Goal: Information Seeking & Learning: Learn about a topic

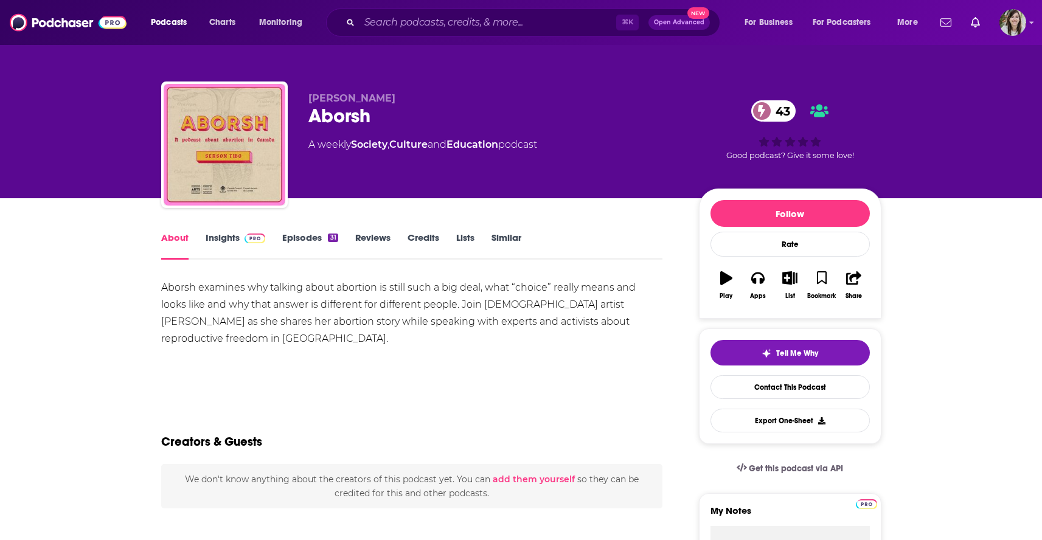
click at [307, 243] on link "Episodes 31" at bounding box center [309, 246] width 55 height 28
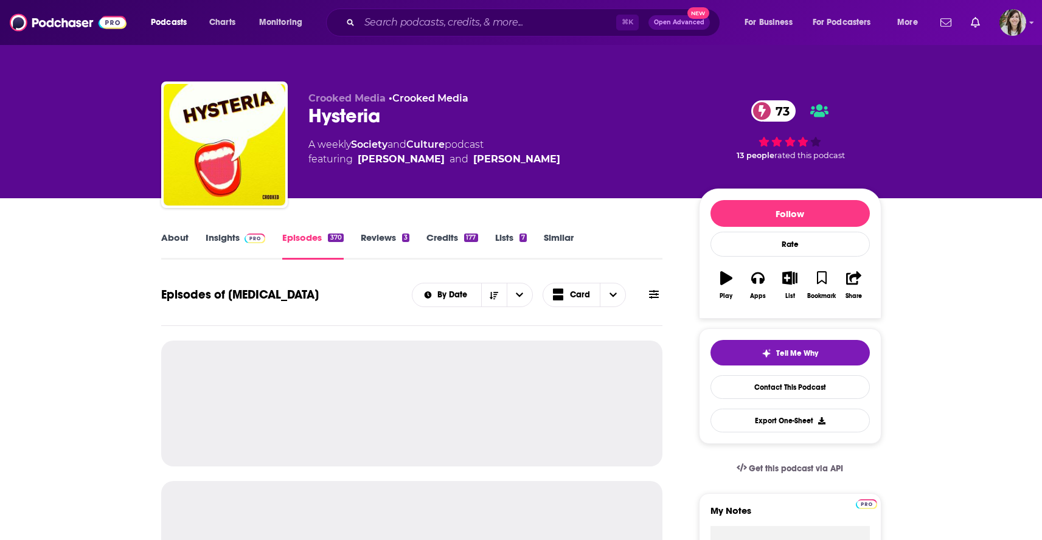
scroll to position [107, 0]
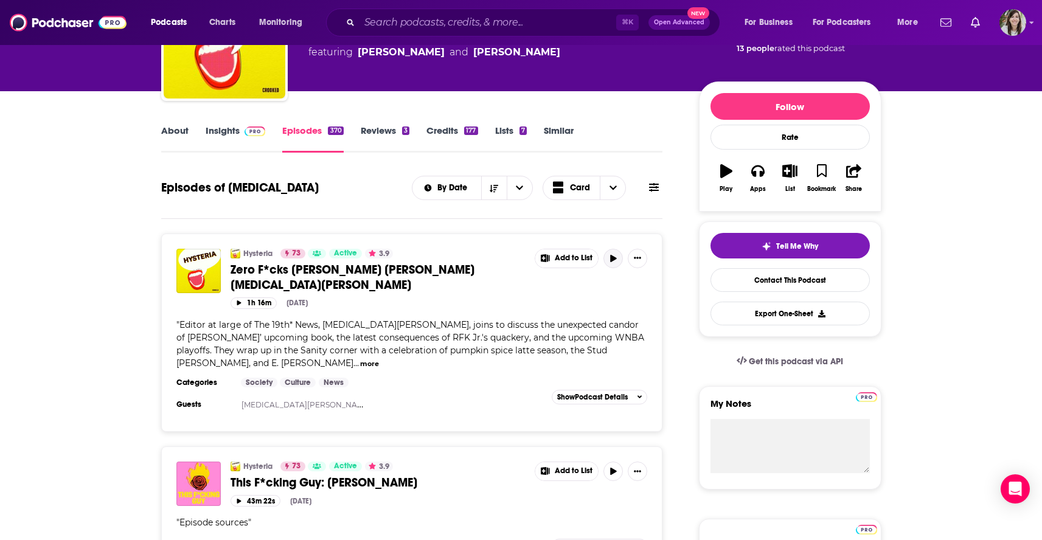
click at [608, 260] on button "button" at bounding box center [612, 258] width 19 height 19
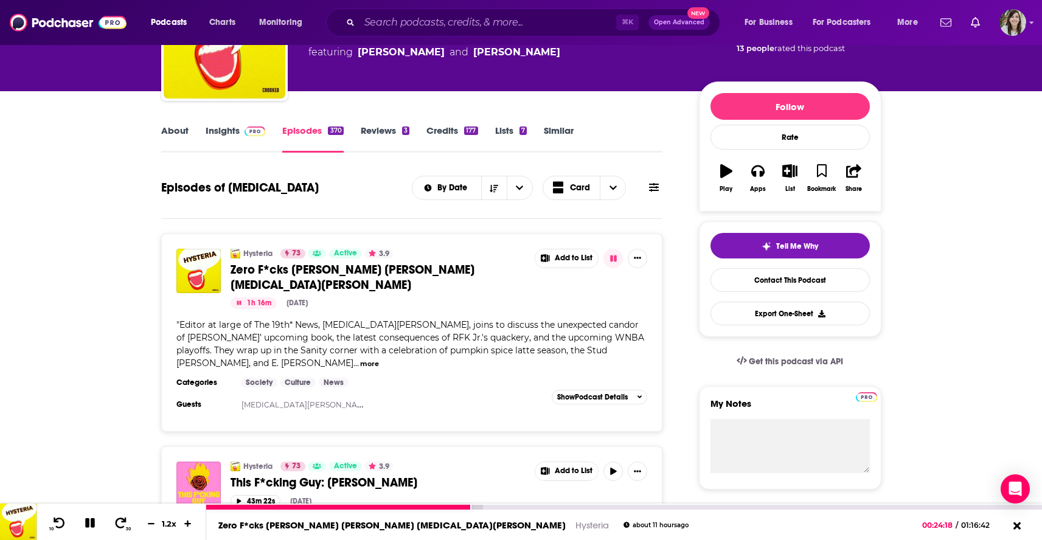
drag, startPoint x: 86, startPoint y: 522, endPoint x: 119, endPoint y: 504, distance: 37.6
click at [86, 522] on icon at bounding box center [90, 523] width 10 height 10
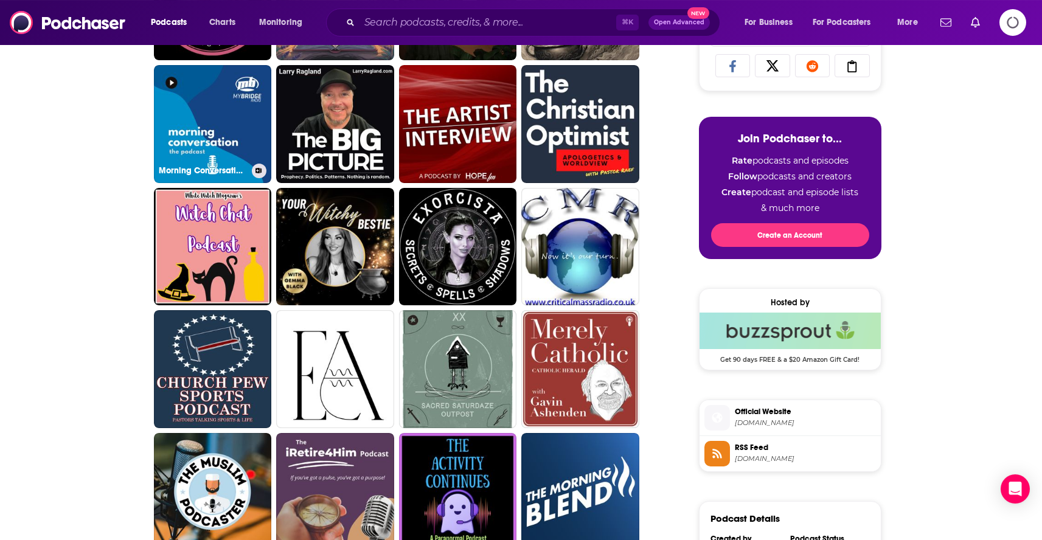
scroll to position [506, 0]
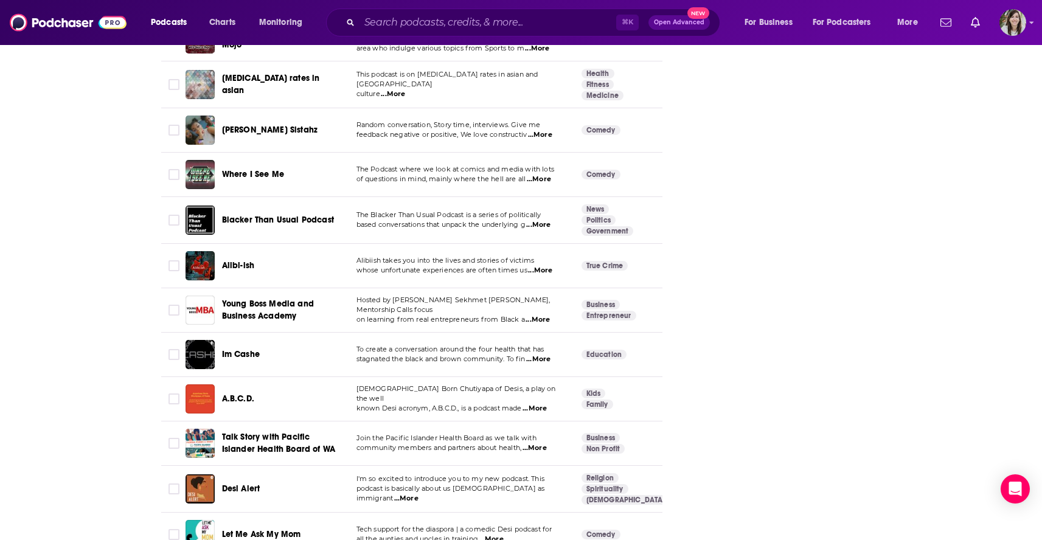
scroll to position [4266, 0]
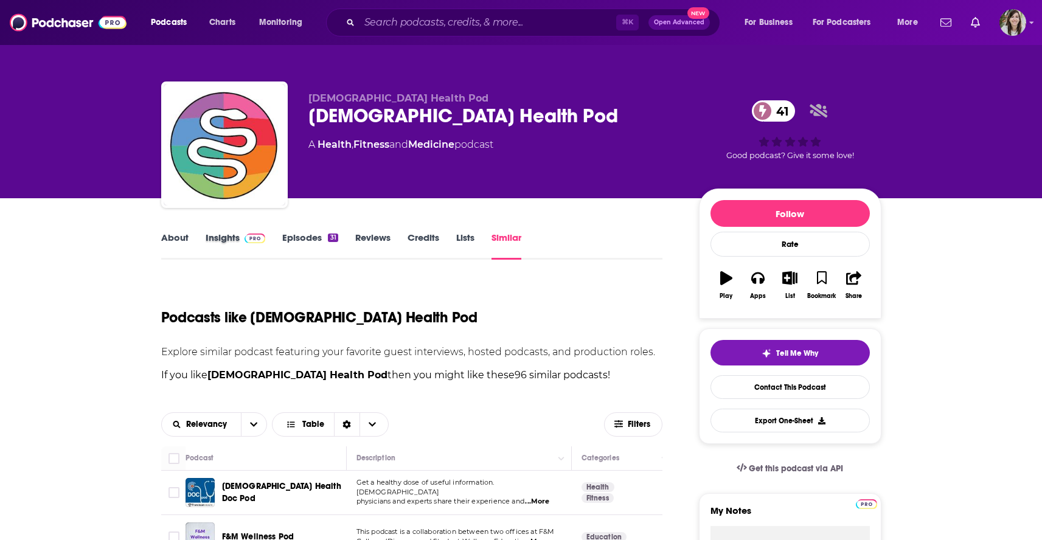
click at [277, 244] on div "Insights" at bounding box center [244, 246] width 77 height 28
click at [294, 243] on link "Episodes 31" at bounding box center [309, 246] width 55 height 28
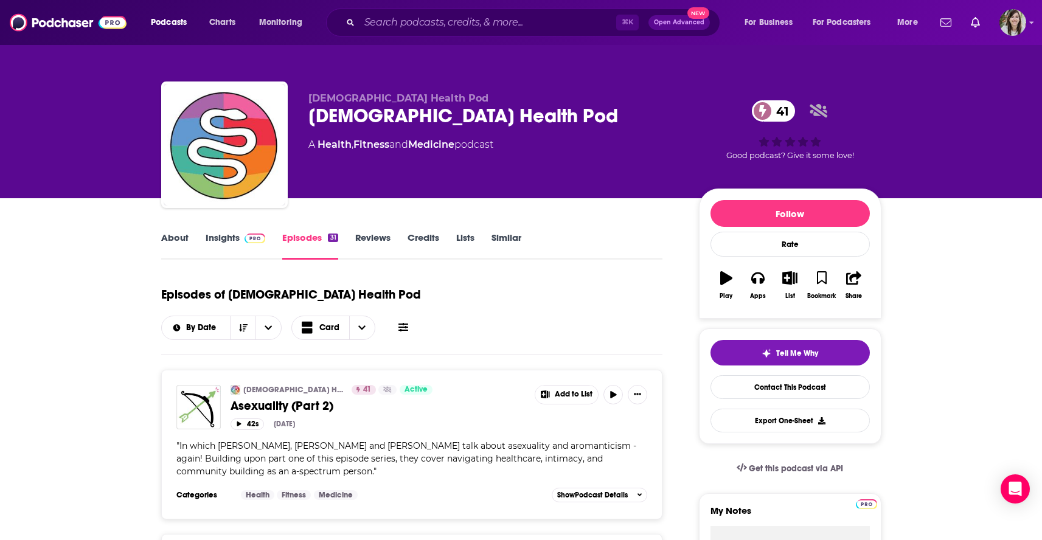
click at [168, 243] on link "About" at bounding box center [174, 246] width 27 height 28
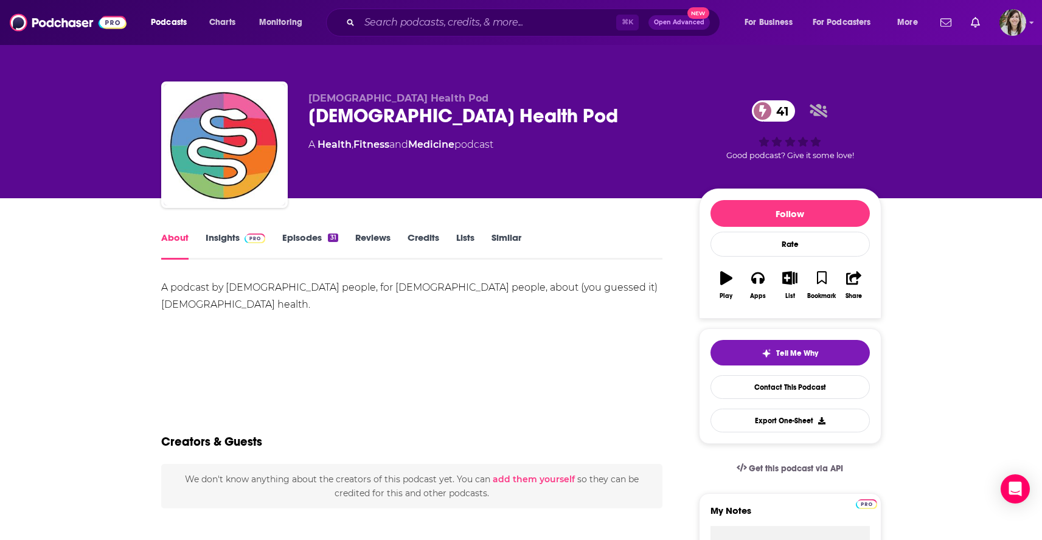
click at [218, 245] on link "Insights" at bounding box center [236, 246] width 60 height 28
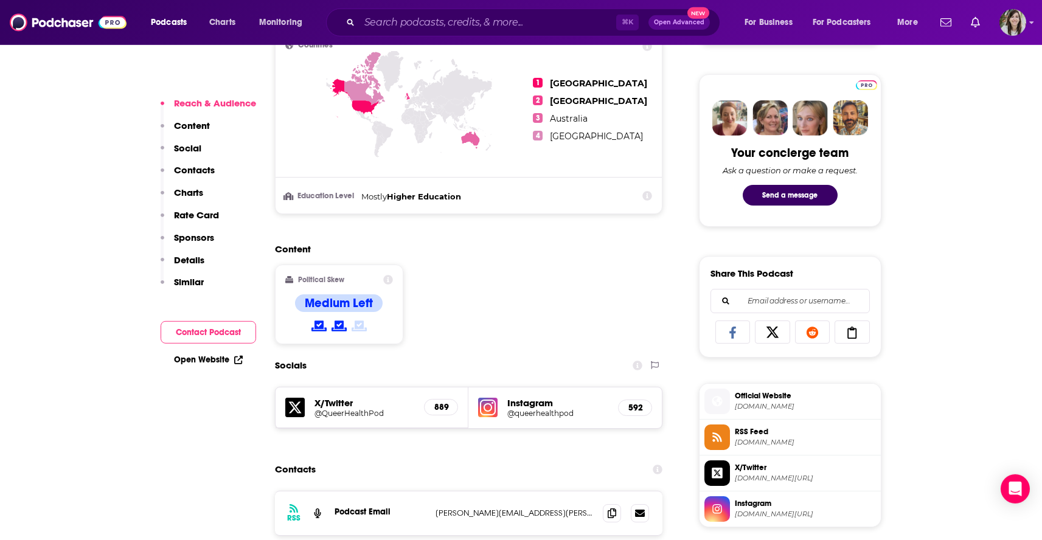
scroll to position [603, 0]
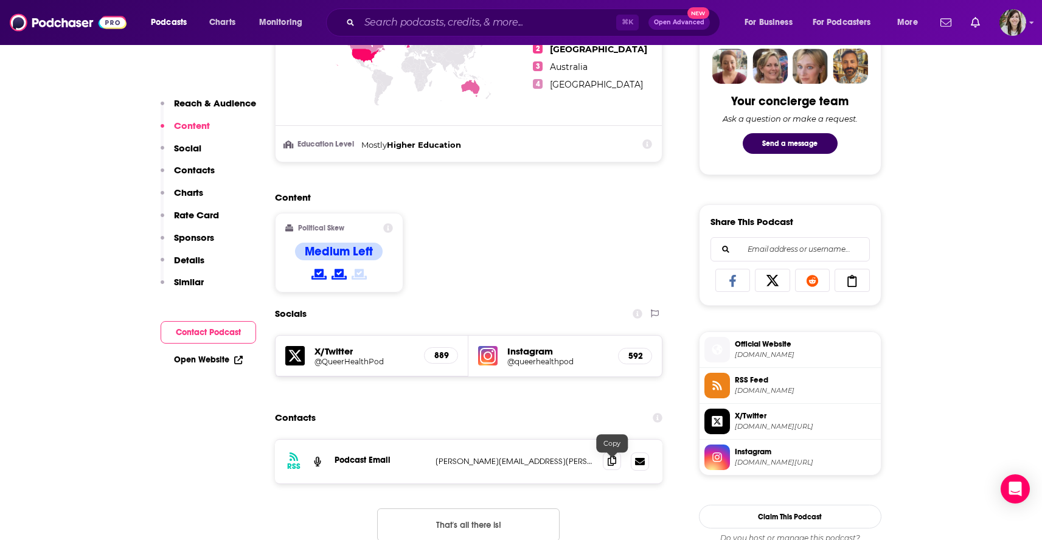
click at [615, 466] on icon at bounding box center [612, 461] width 9 height 10
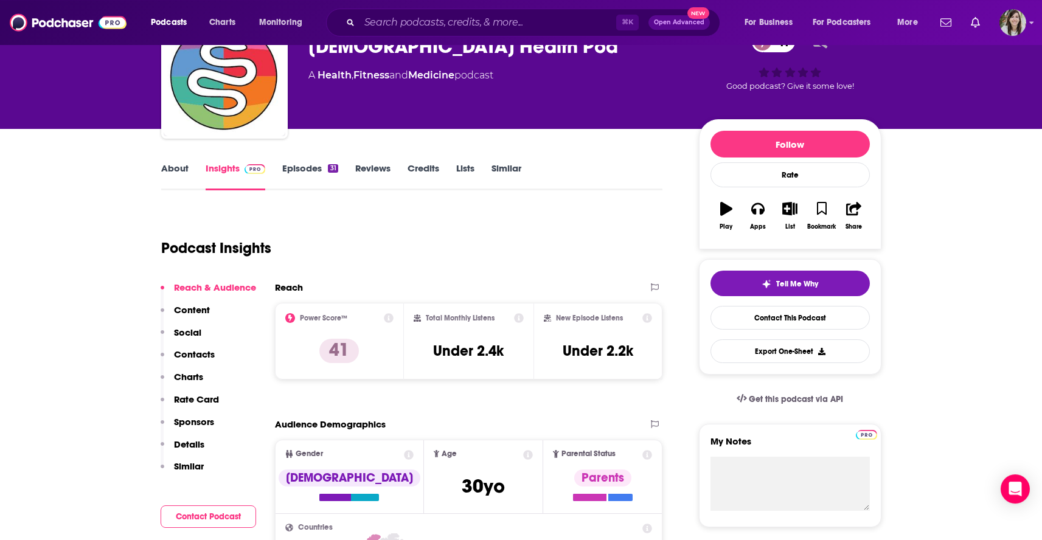
scroll to position [0, 0]
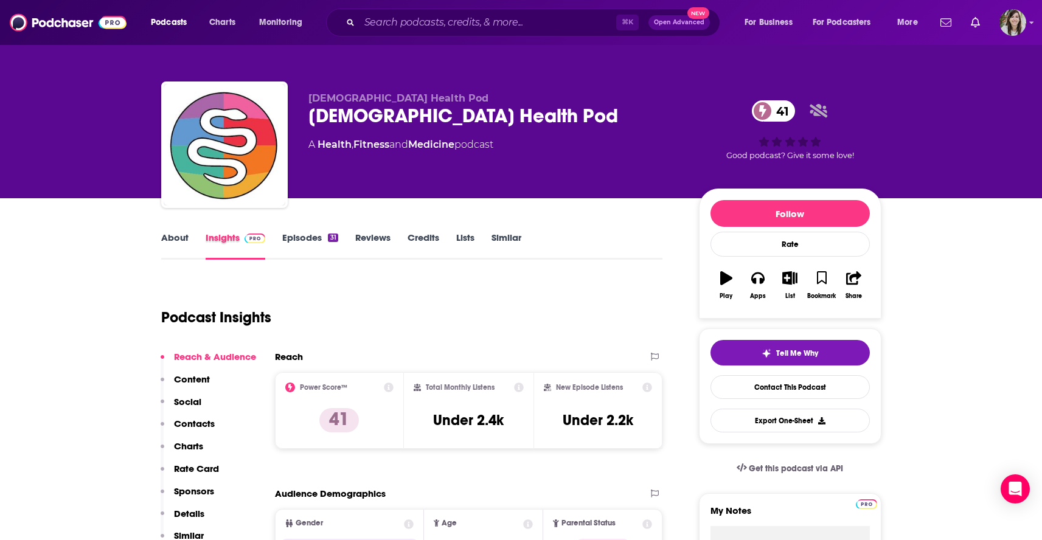
click at [276, 242] on div "Insights" at bounding box center [244, 246] width 77 height 28
click at [290, 242] on link "Episodes 31" at bounding box center [309, 246] width 55 height 28
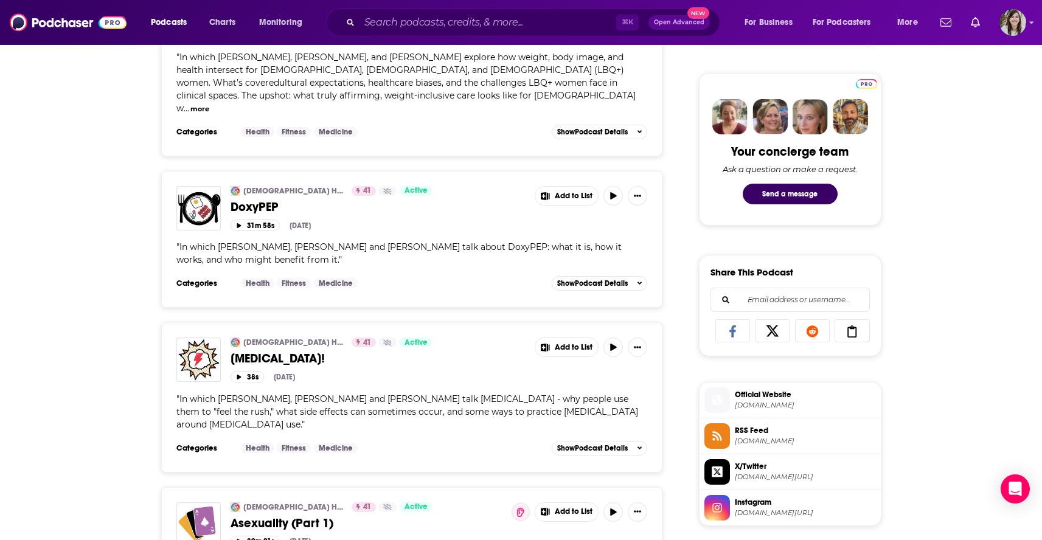
scroll to position [545, 0]
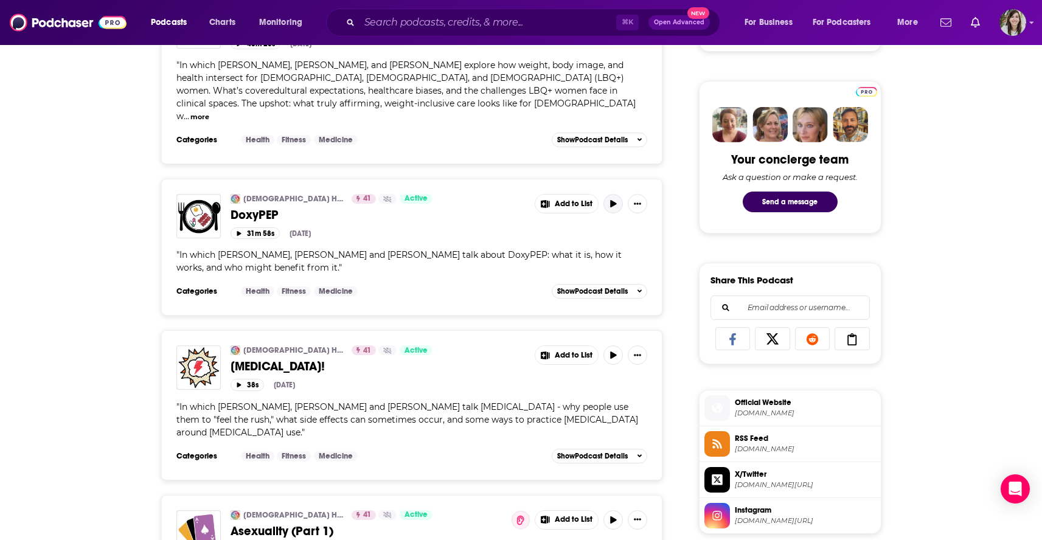
click at [619, 194] on button "button" at bounding box center [612, 203] width 19 height 19
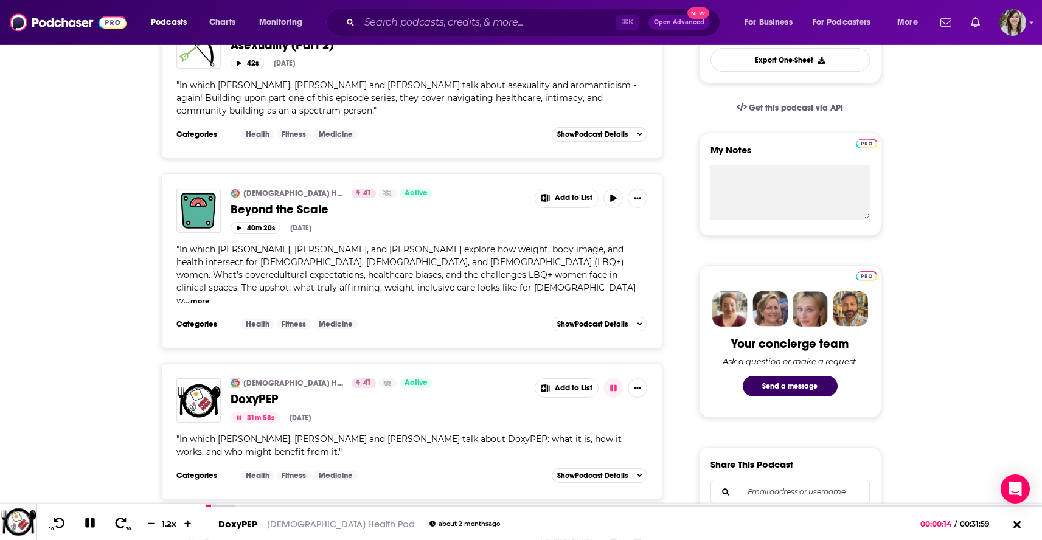
scroll to position [360, 0]
click at [619, 189] on button "button" at bounding box center [612, 198] width 19 height 19
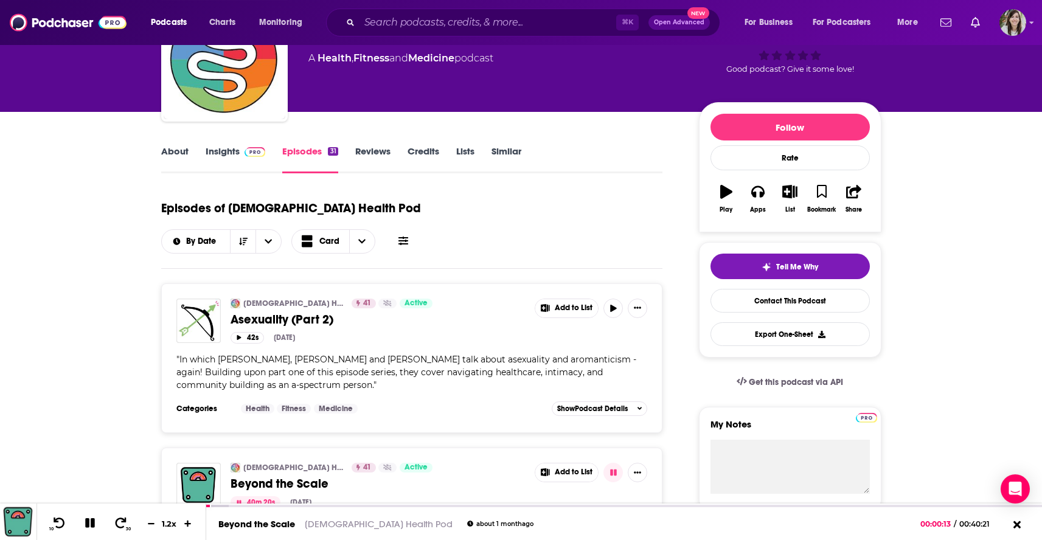
scroll to position [0, 0]
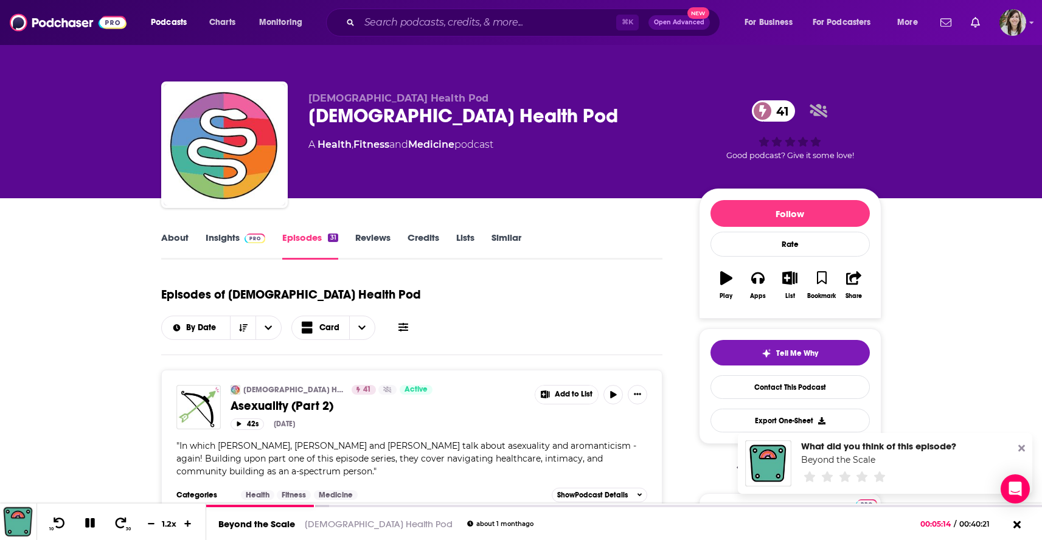
click at [517, 234] on link "Similar" at bounding box center [507, 246] width 30 height 28
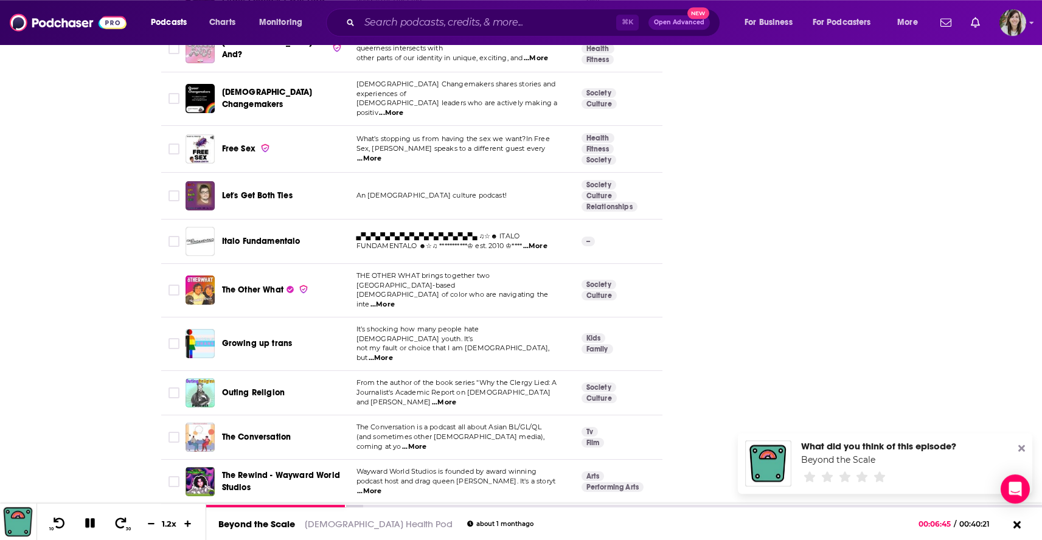
scroll to position [4346, 0]
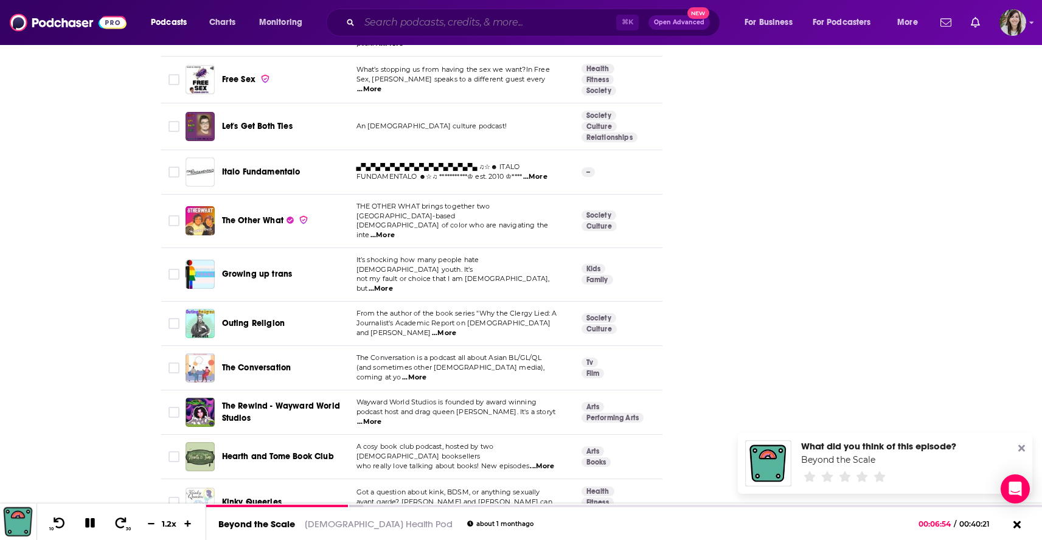
click at [418, 24] on input "Search podcasts, credits, & more..." at bounding box center [488, 22] width 257 height 19
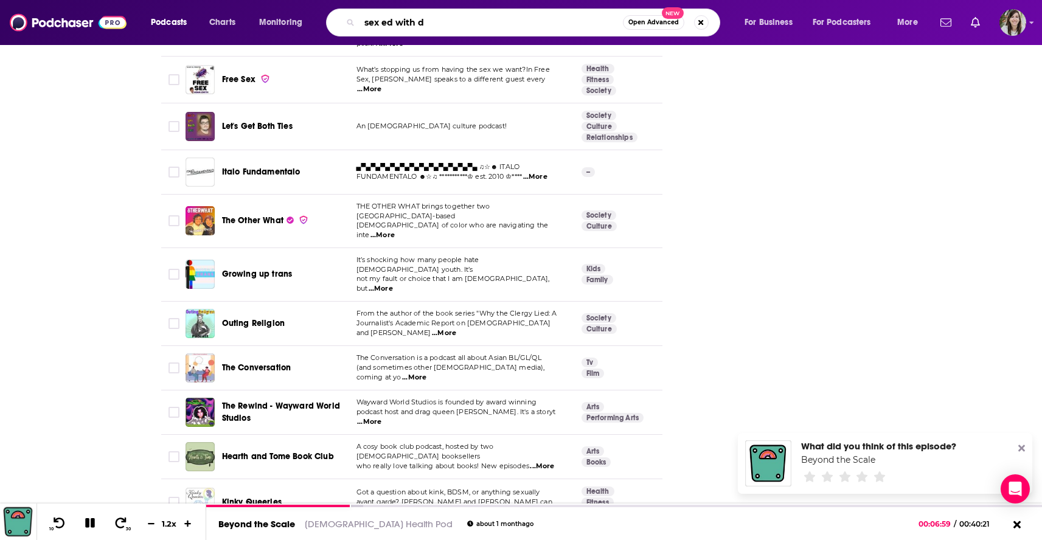
type input "sex ed with db"
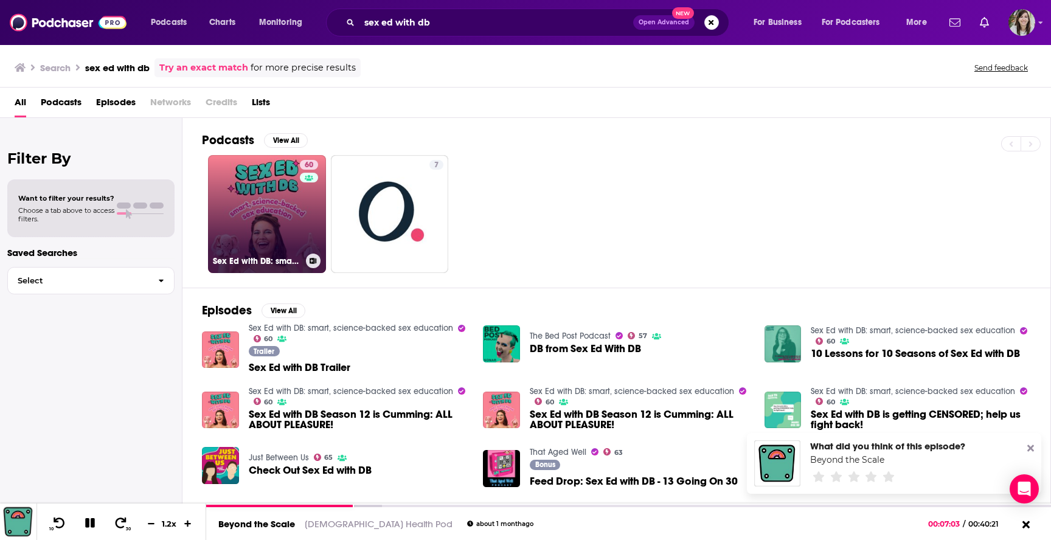
click at [254, 216] on link "60 Sex Ed with DB: smart, science-backed sex education" at bounding box center [267, 214] width 118 height 118
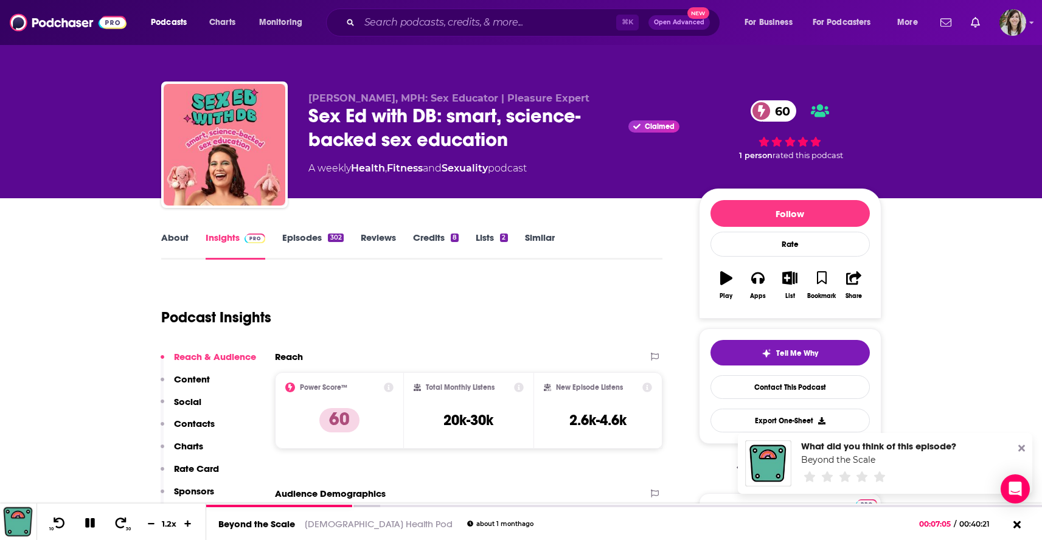
click at [535, 238] on link "Similar" at bounding box center [540, 246] width 30 height 28
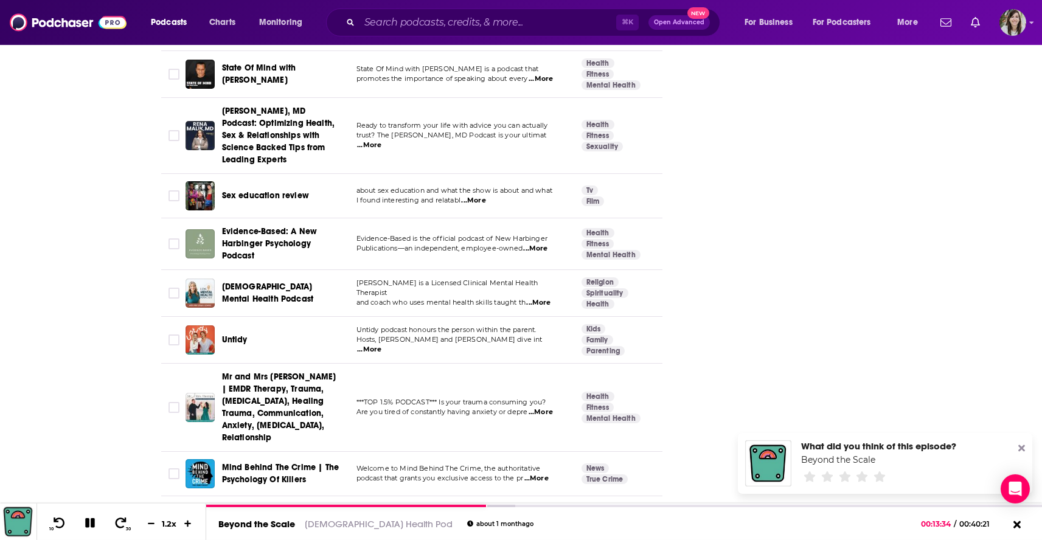
scroll to position [4720, 0]
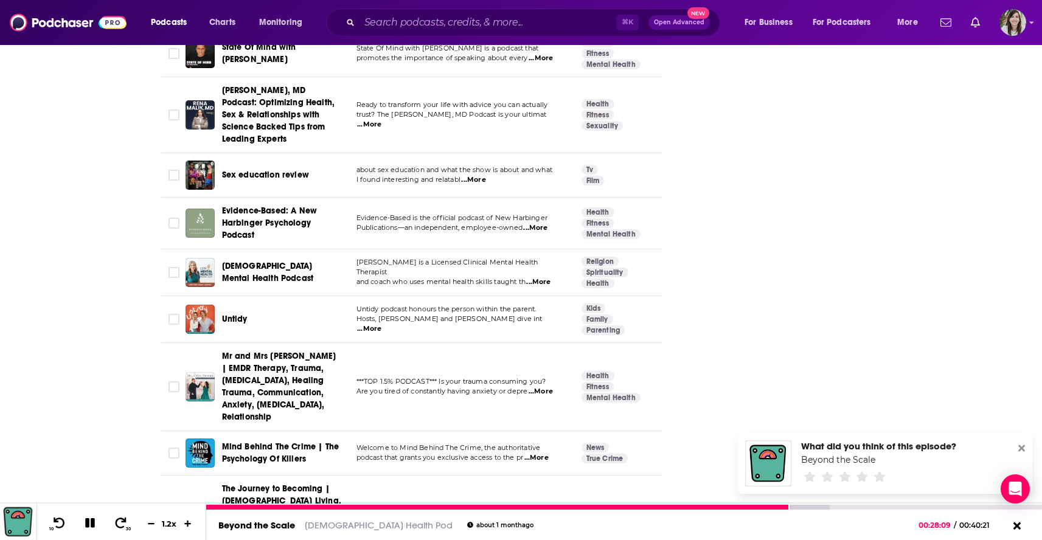
click at [89, 526] on icon at bounding box center [90, 523] width 10 height 10
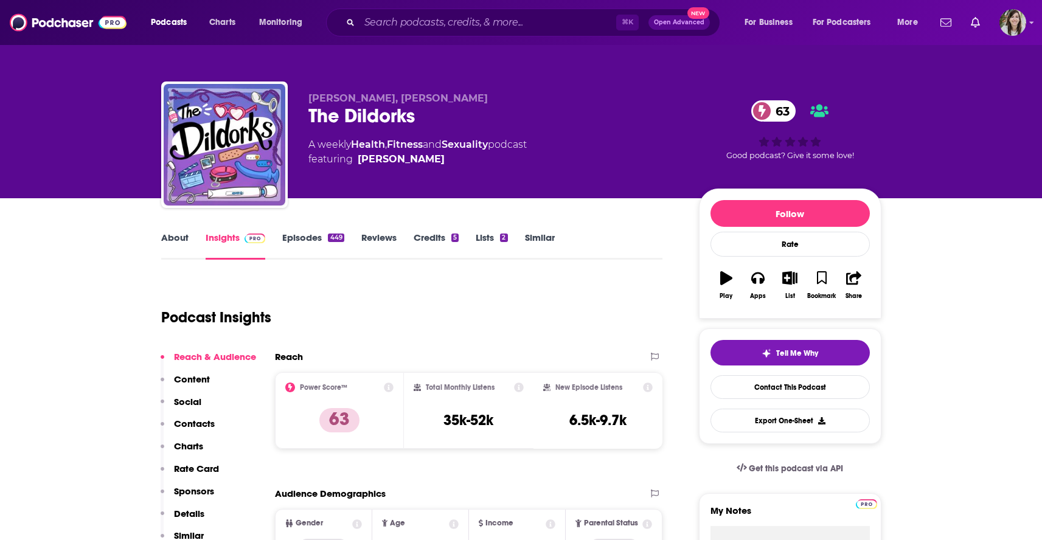
click at [179, 242] on link "About" at bounding box center [174, 246] width 27 height 28
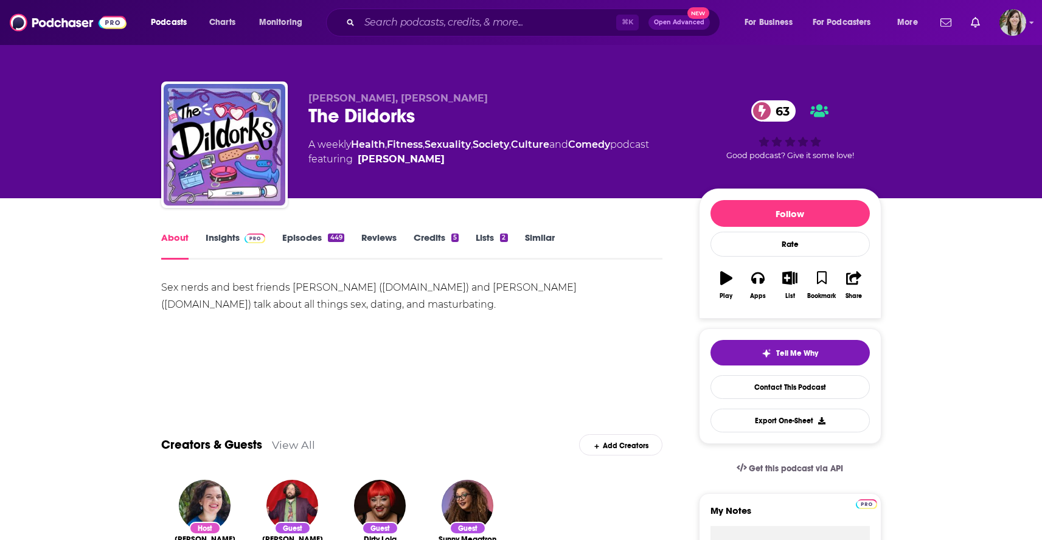
click at [308, 245] on link "Episodes 449" at bounding box center [312, 246] width 61 height 28
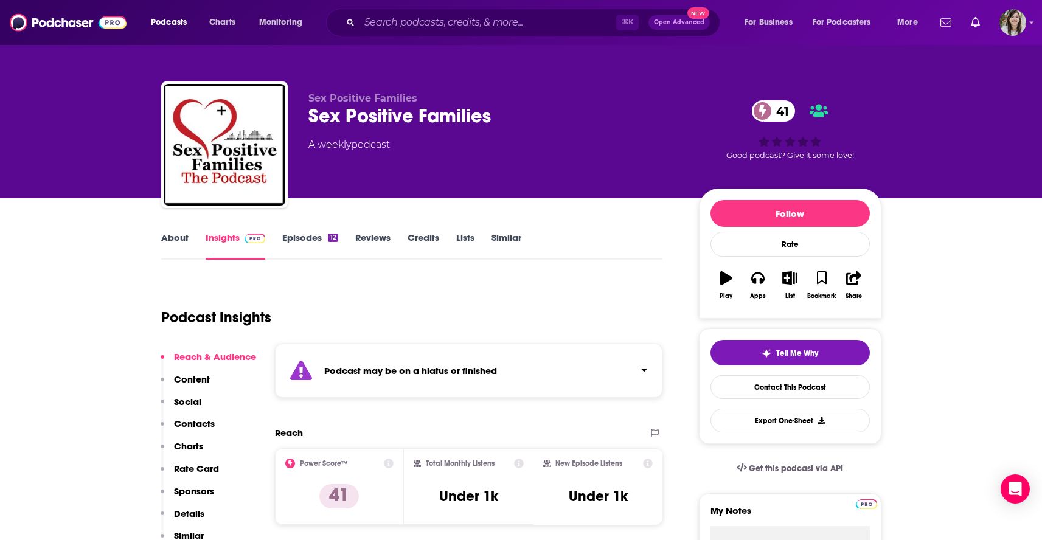
click at [520, 240] on link "Similar" at bounding box center [507, 246] width 30 height 28
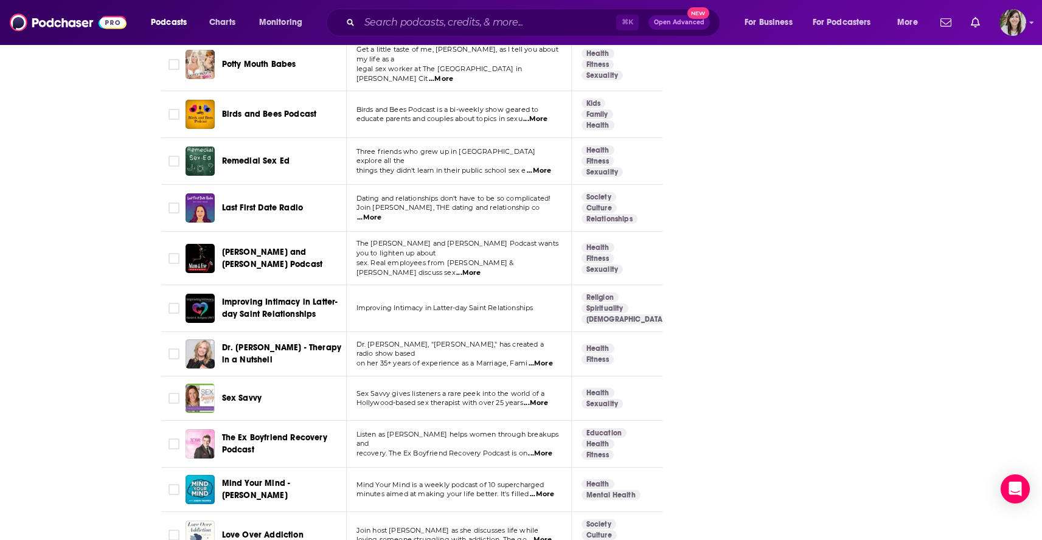
scroll to position [4482, 0]
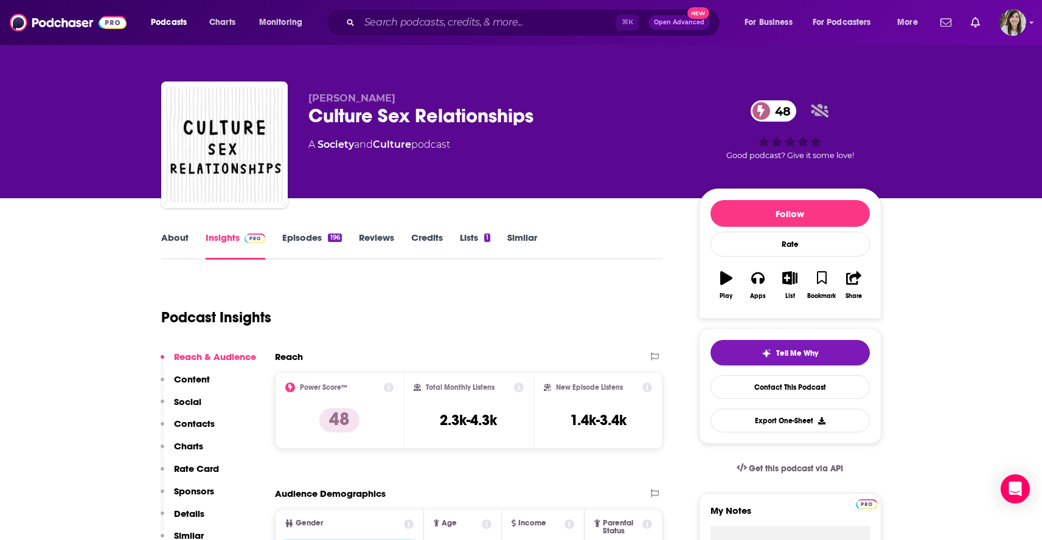
click at [184, 248] on link "About" at bounding box center [174, 246] width 27 height 28
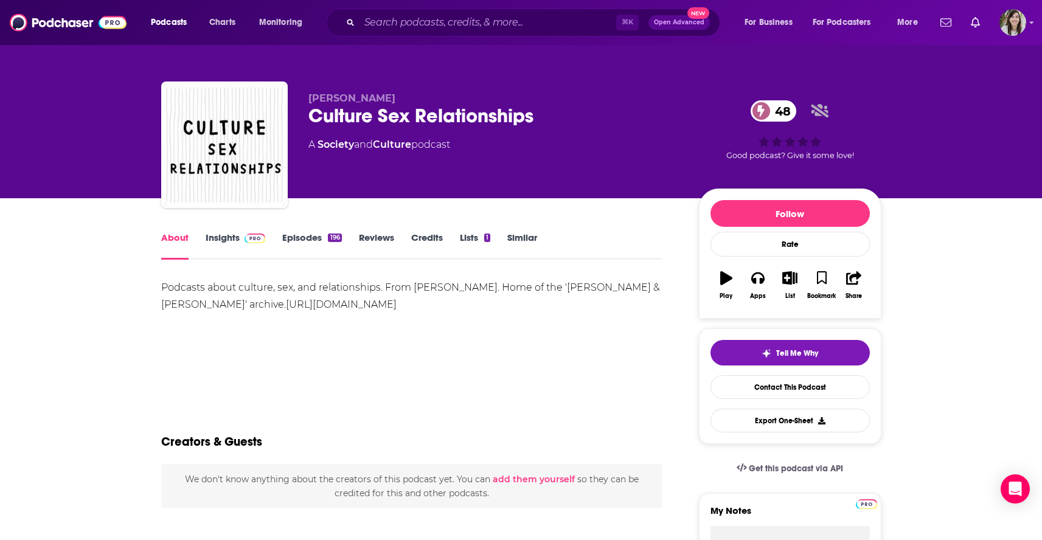
click at [308, 240] on link "Episodes 196" at bounding box center [311, 246] width 59 height 28
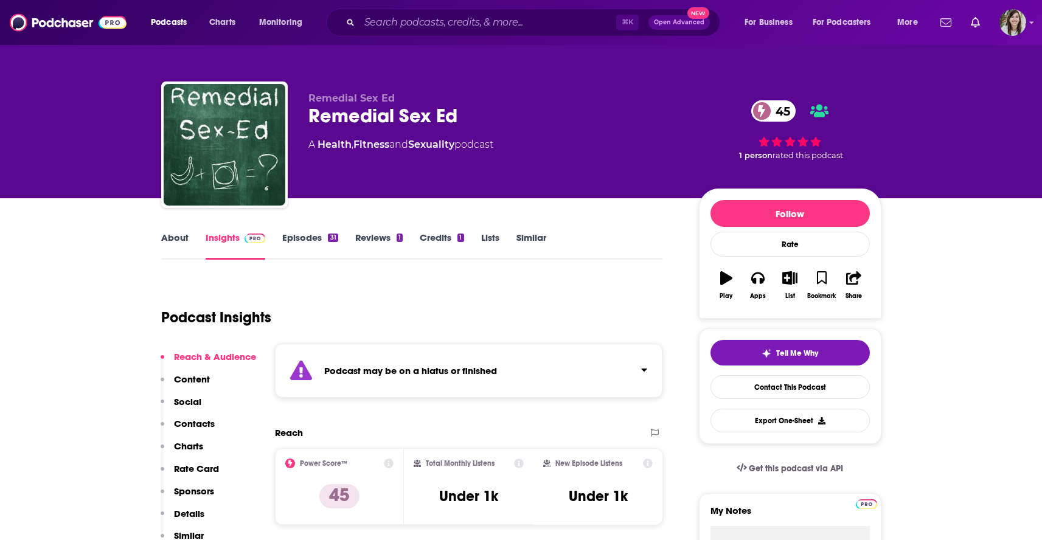
click at [170, 238] on link "About" at bounding box center [174, 246] width 27 height 28
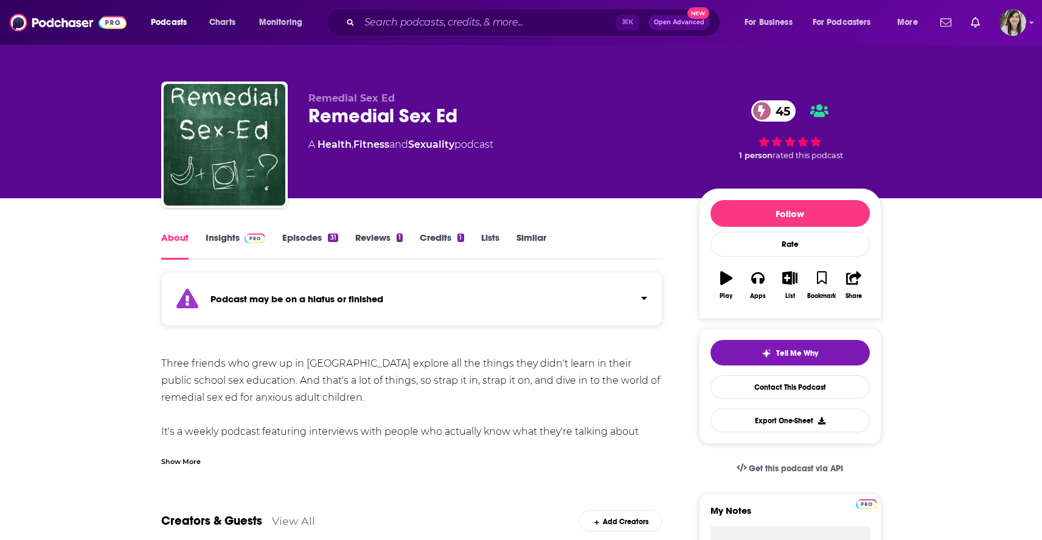
click at [176, 464] on div "Show More" at bounding box center [181, 461] width 40 height 12
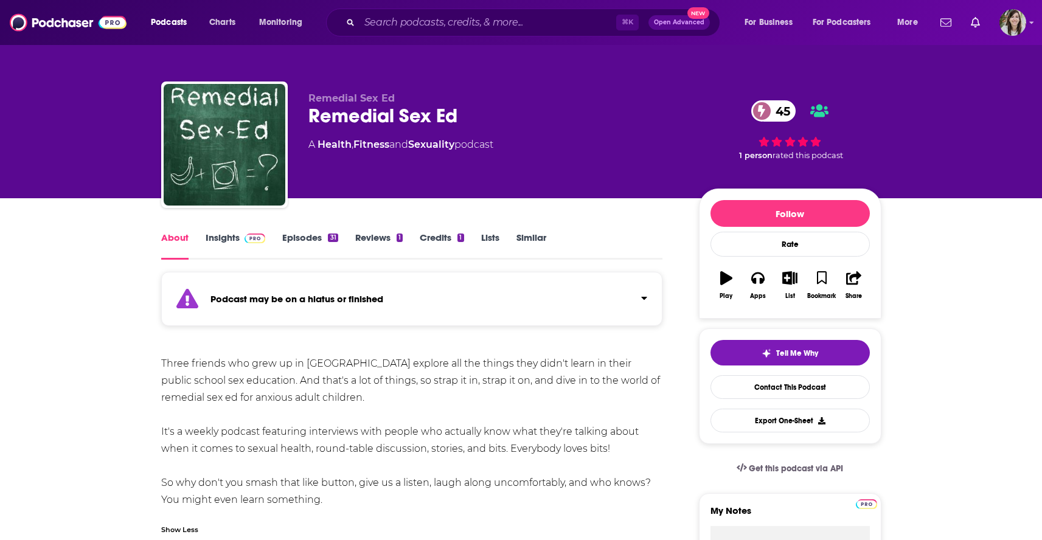
click at [315, 242] on link "Episodes 31" at bounding box center [309, 246] width 55 height 28
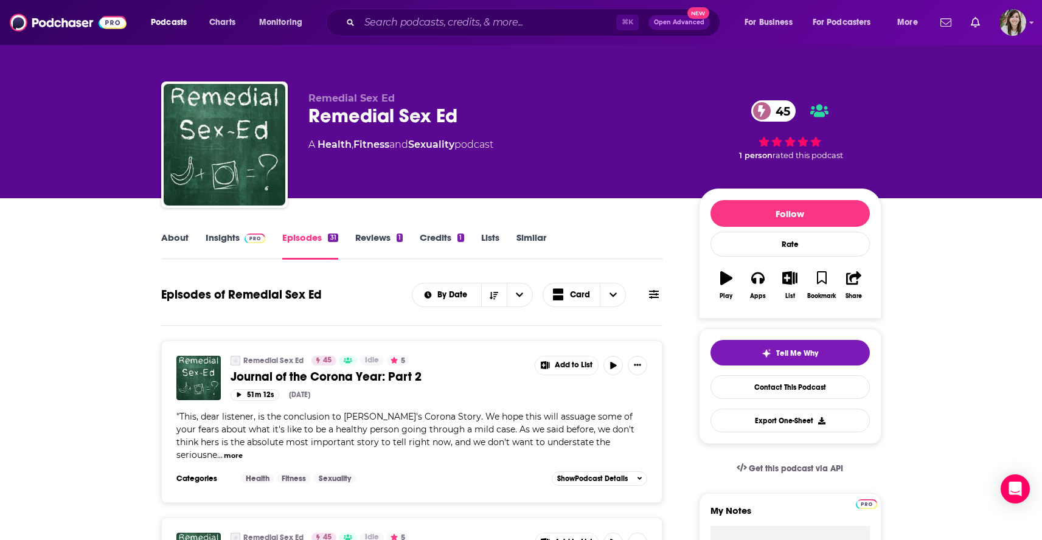
click at [531, 238] on link "Similar" at bounding box center [531, 246] width 30 height 28
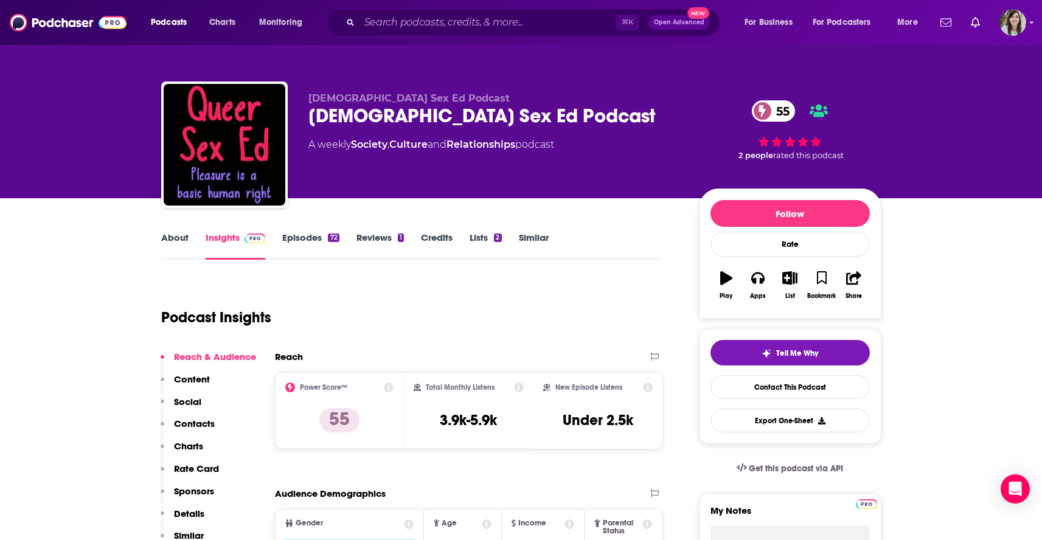
click at [183, 245] on link "About" at bounding box center [174, 246] width 27 height 28
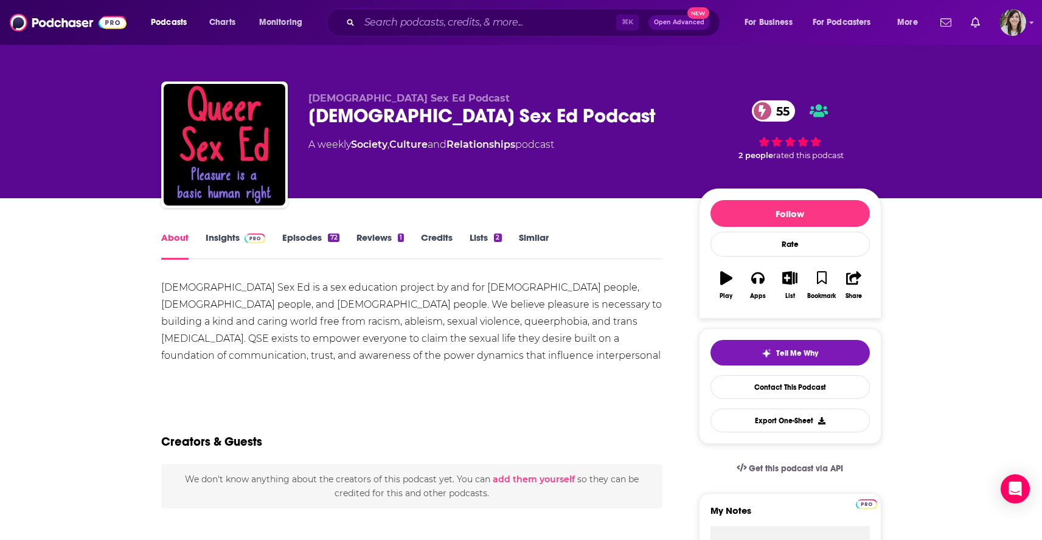
click at [222, 242] on link "Insights" at bounding box center [236, 246] width 60 height 28
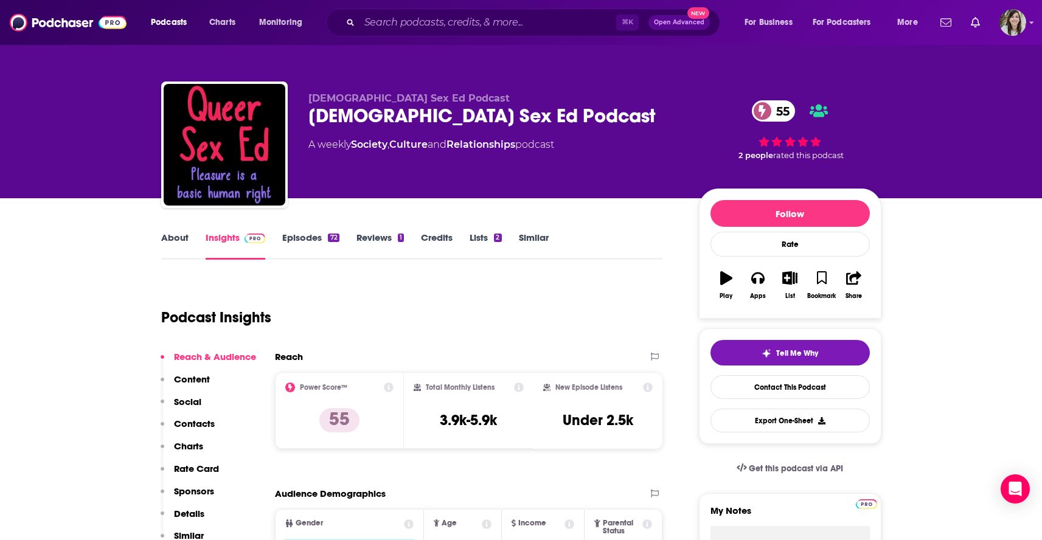
click at [294, 243] on link "Episodes 72" at bounding box center [310, 246] width 57 height 28
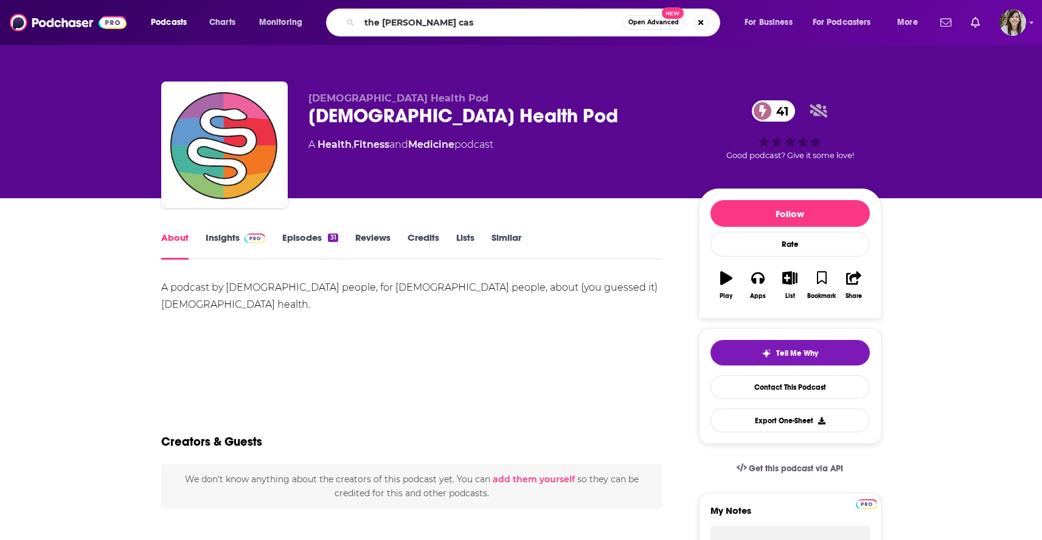
type input "the [PERSON_NAME] cast"
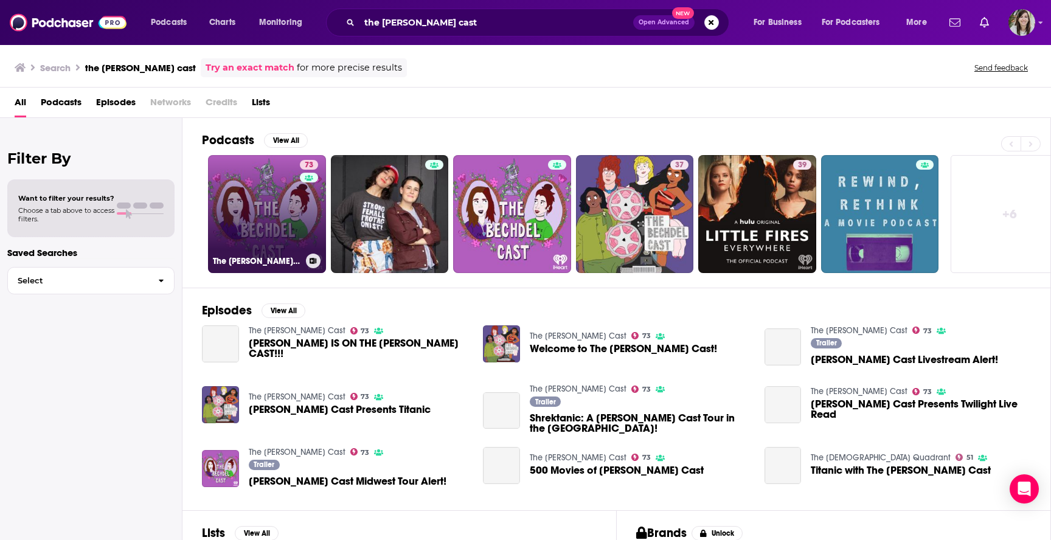
click at [285, 173] on link "73 The [PERSON_NAME] Cast" at bounding box center [267, 214] width 118 height 118
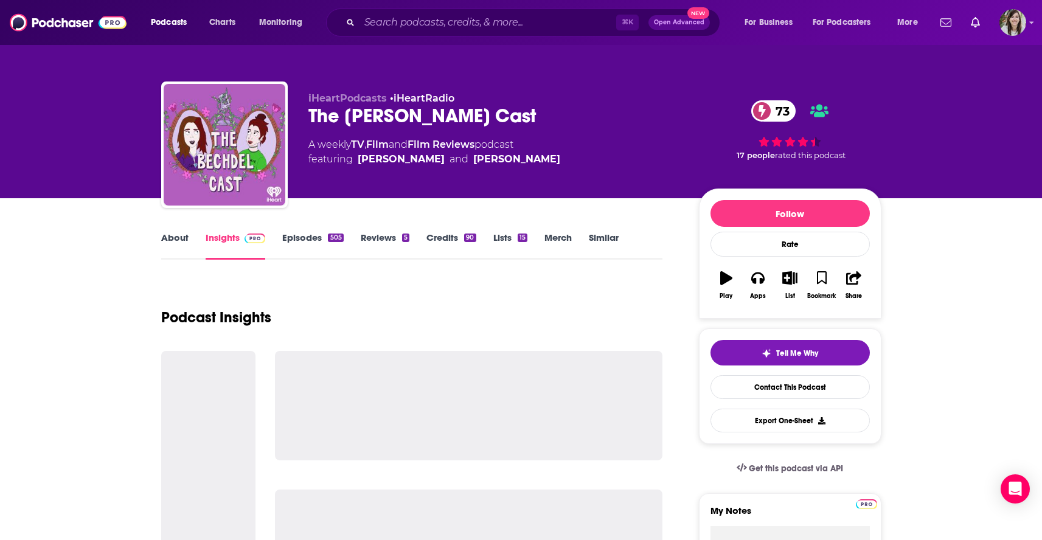
click at [298, 240] on link "Episodes 505" at bounding box center [312, 246] width 61 height 28
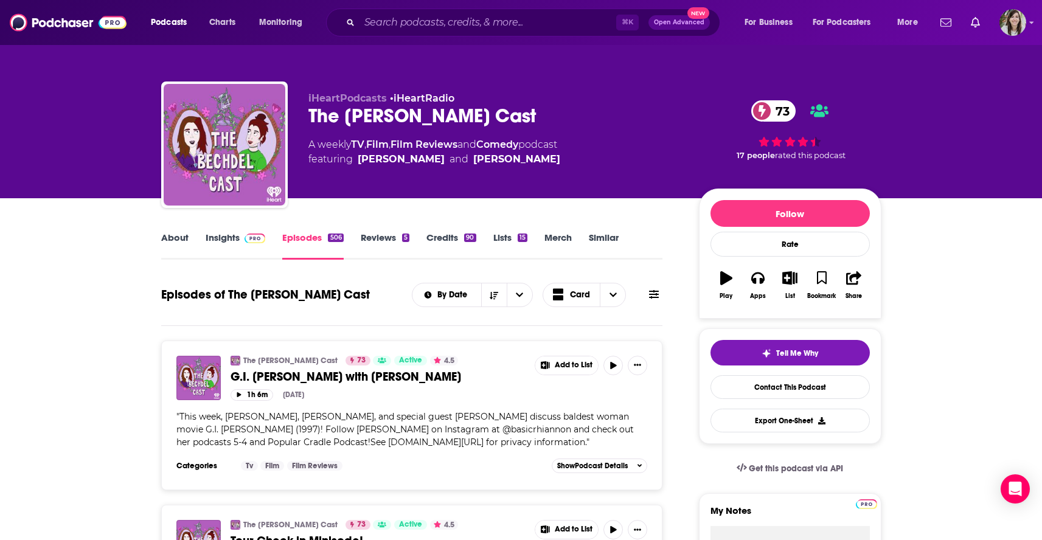
click at [655, 297] on icon at bounding box center [654, 295] width 10 height 10
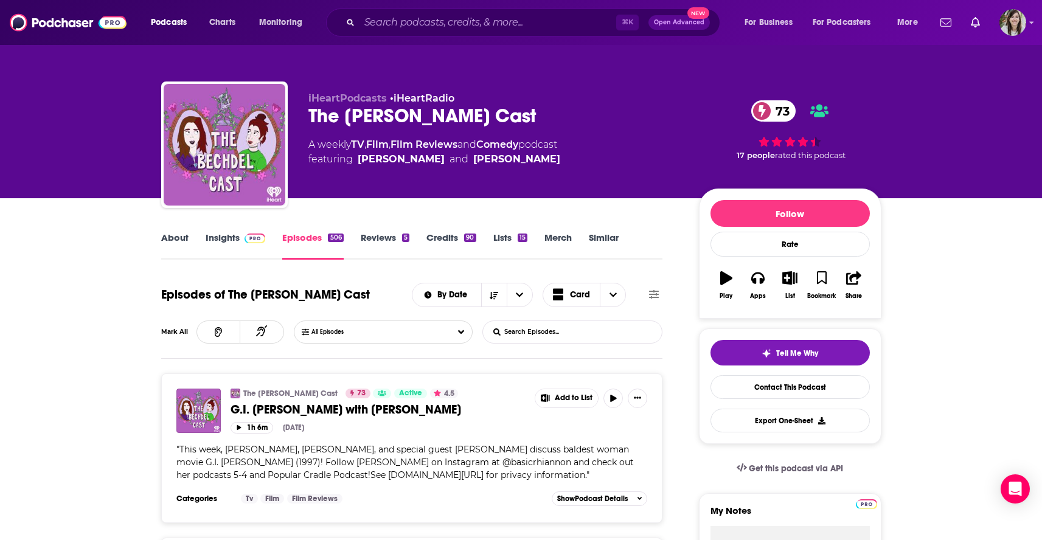
click at [580, 335] on input "List Search Input" at bounding box center [546, 332] width 127 height 22
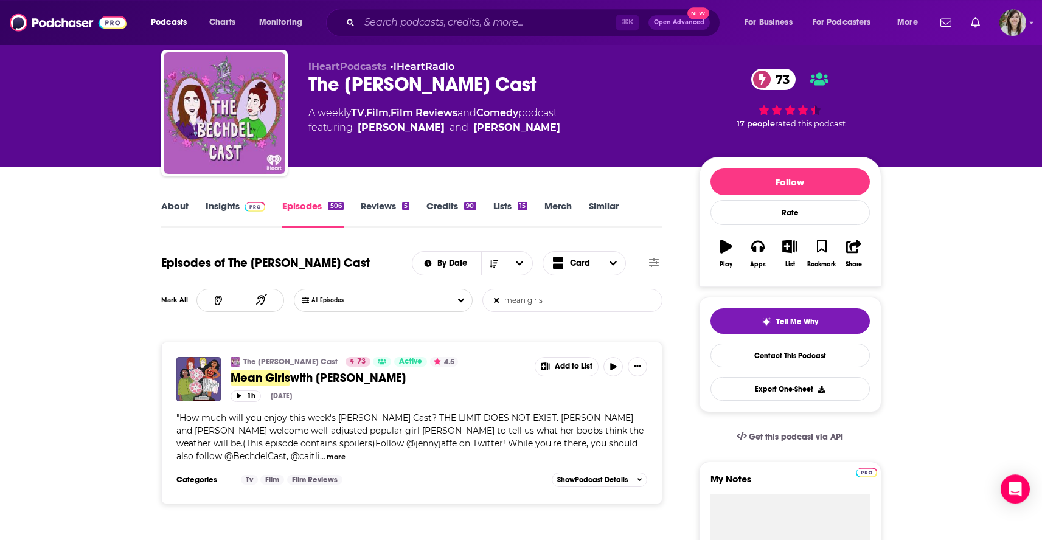
scroll to position [19, 0]
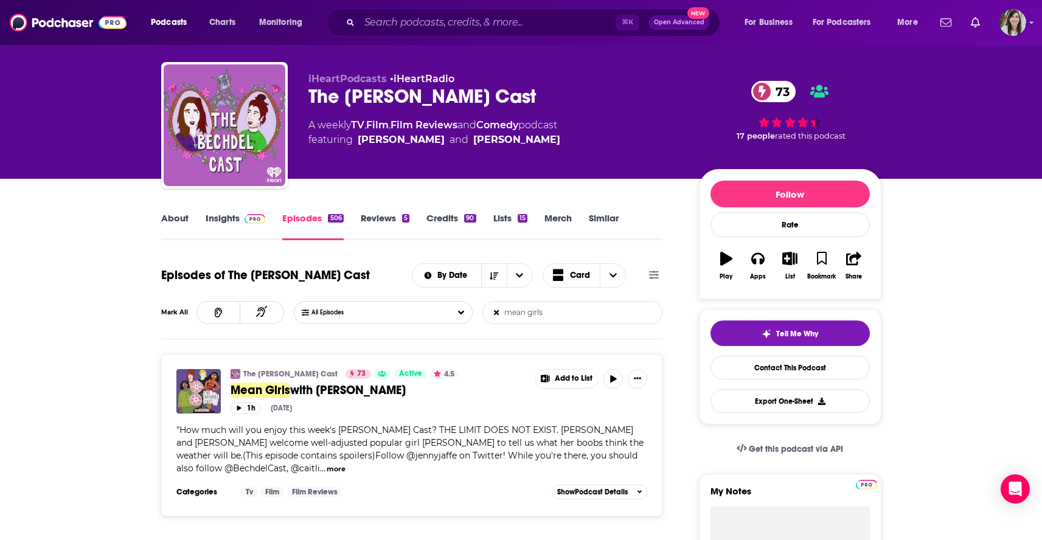
click at [541, 313] on input "mean girls" at bounding box center [546, 313] width 127 height 22
click at [563, 310] on input "mean girls" at bounding box center [546, 313] width 127 height 22
click at [562, 310] on input "mean girls" at bounding box center [546, 313] width 127 height 22
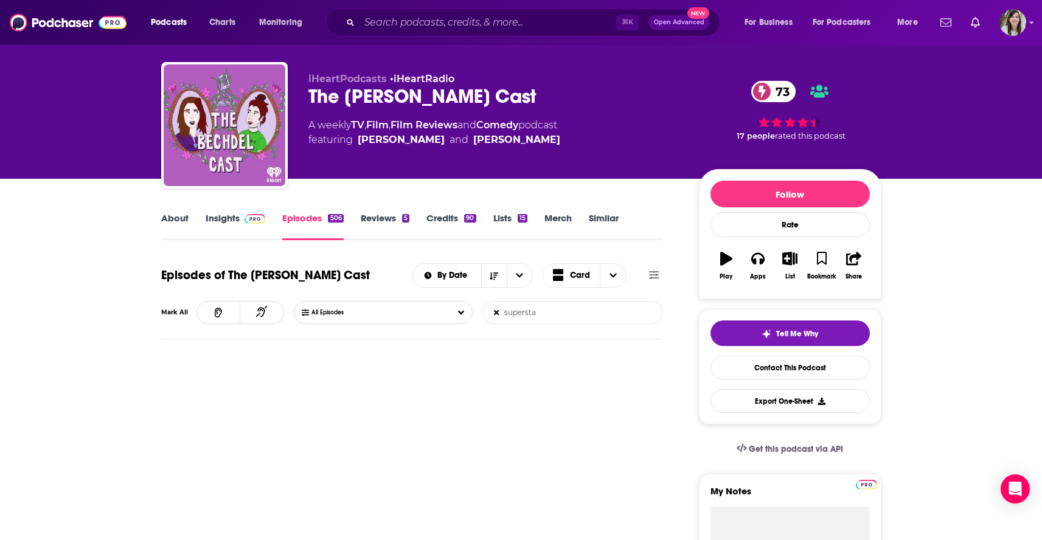
type input "superstar"
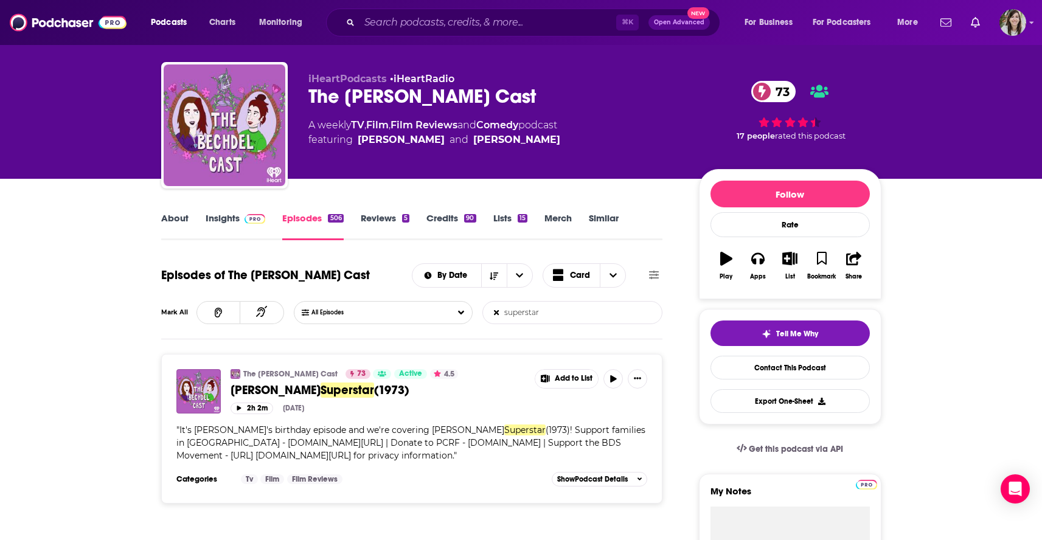
click at [527, 318] on input "superstar" at bounding box center [546, 313] width 127 height 22
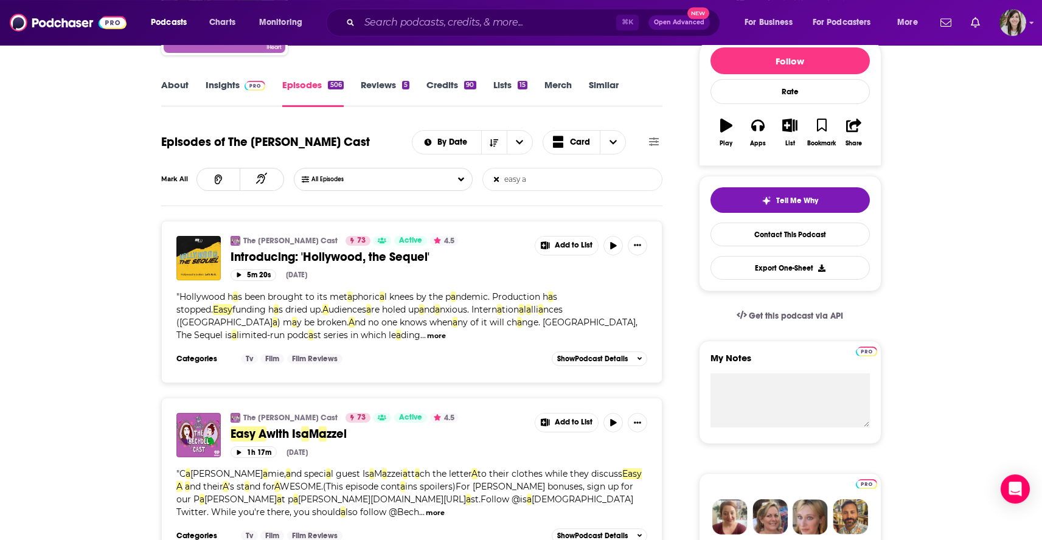
scroll to position [0, 0]
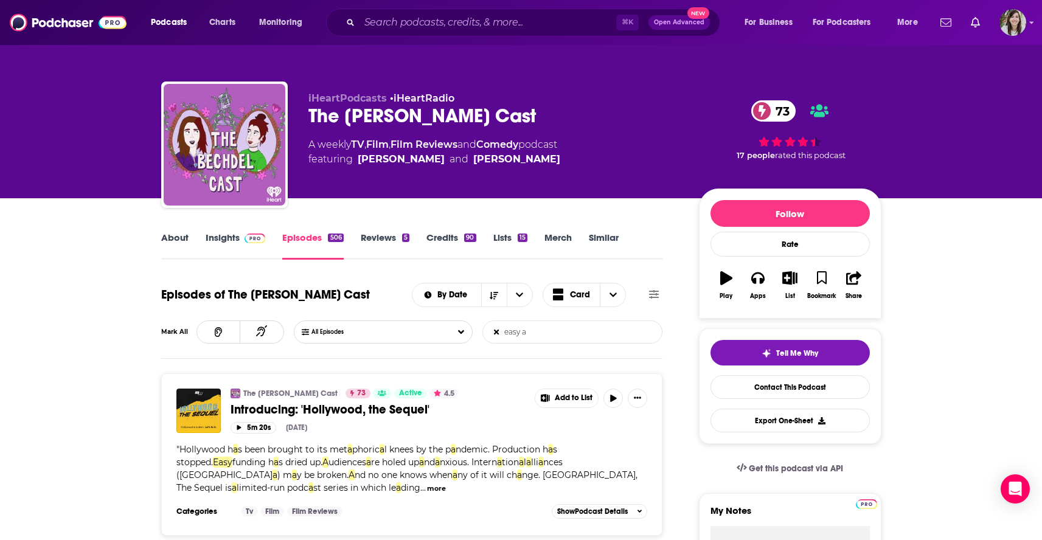
click at [551, 334] on input "easy a" at bounding box center [546, 332] width 127 height 22
click at [549, 334] on input "easy a" at bounding box center [546, 332] width 127 height 22
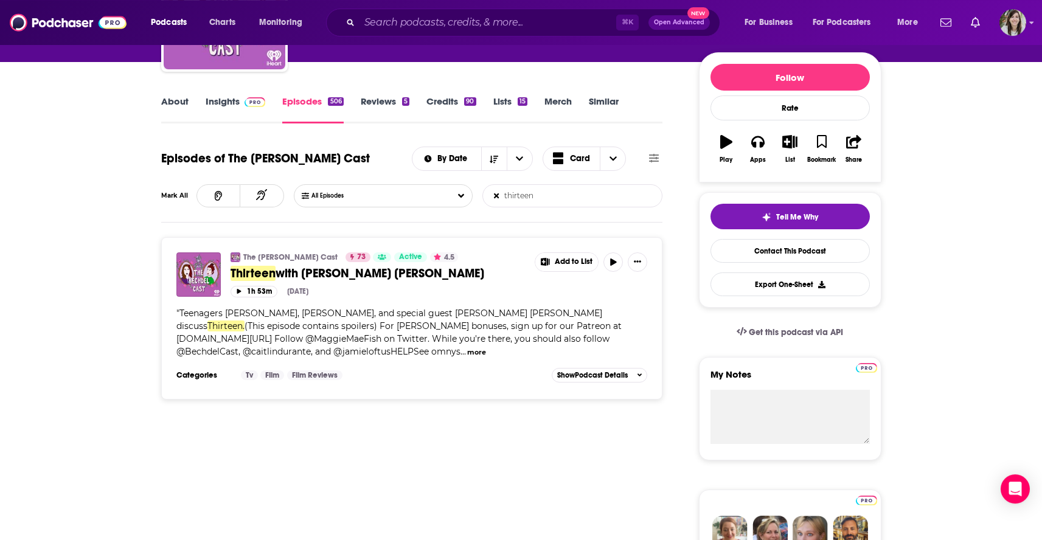
scroll to position [78, 0]
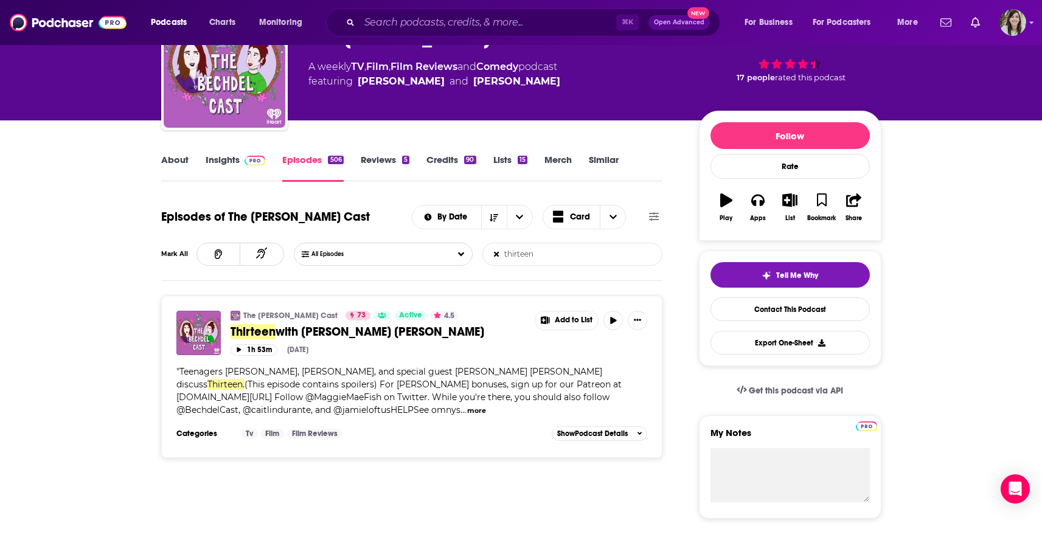
click at [537, 256] on input "thirteen" at bounding box center [546, 254] width 127 height 22
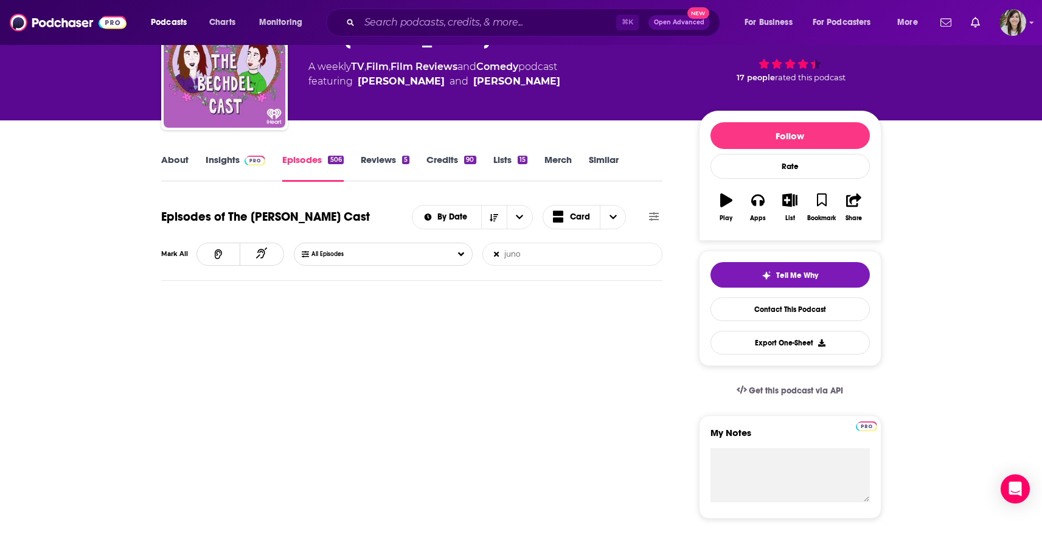
click at [512, 257] on input "juno" at bounding box center [546, 254] width 127 height 22
click at [535, 251] on input "obvious child" at bounding box center [546, 254] width 127 height 22
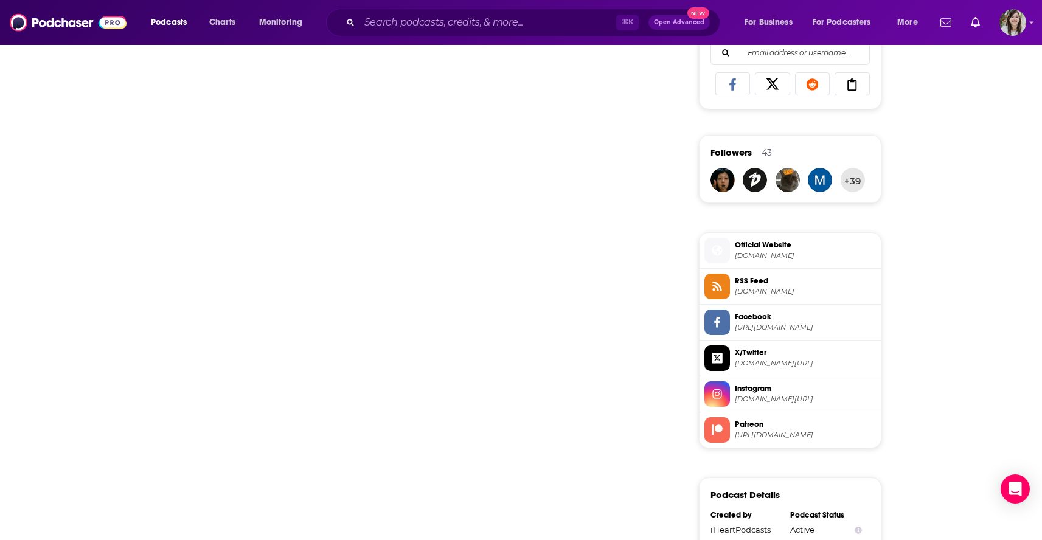
scroll to position [808, 0]
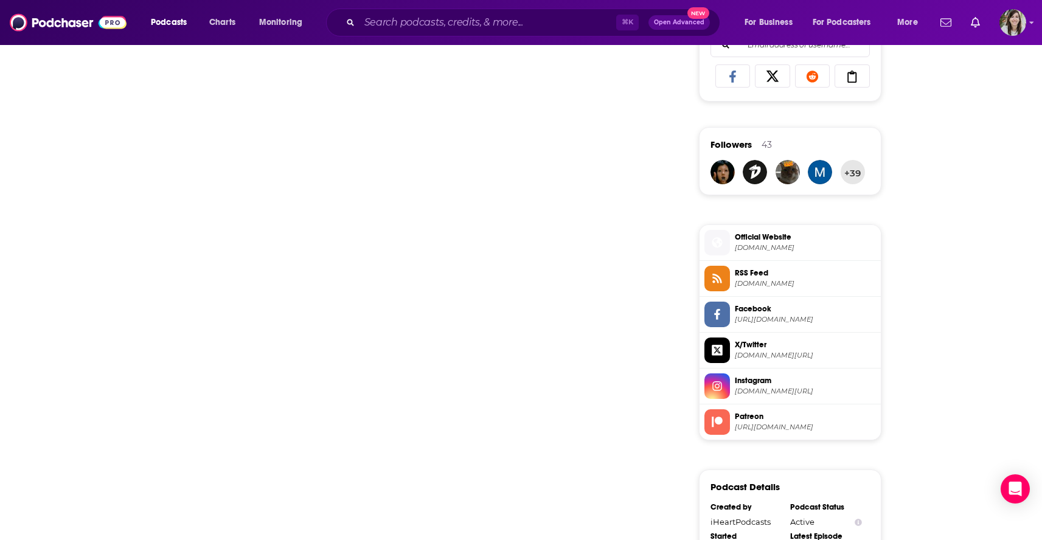
click at [750, 427] on span "Patreon https://www.patreon.com/bechdelcast" at bounding box center [803, 421] width 146 height 24
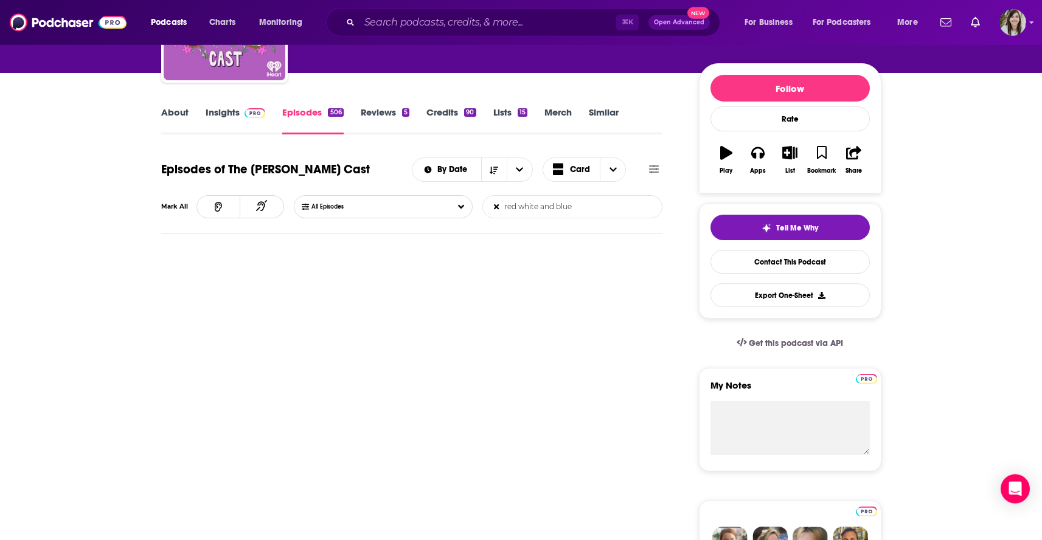
scroll to position [88, 0]
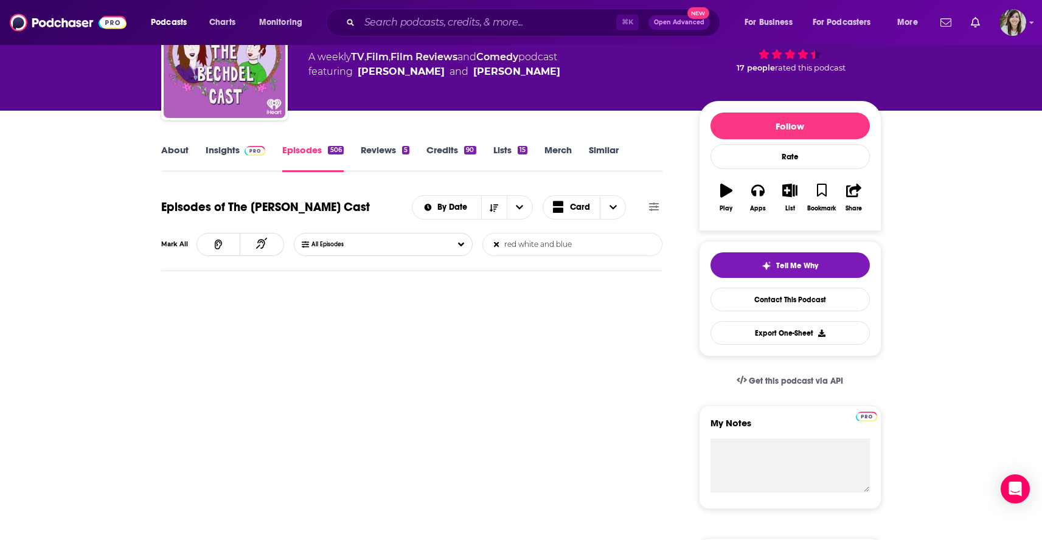
click at [516, 246] on input "red white and blue" at bounding box center [546, 245] width 127 height 22
click at [516, 247] on input "red white and blue" at bounding box center [546, 245] width 127 height 22
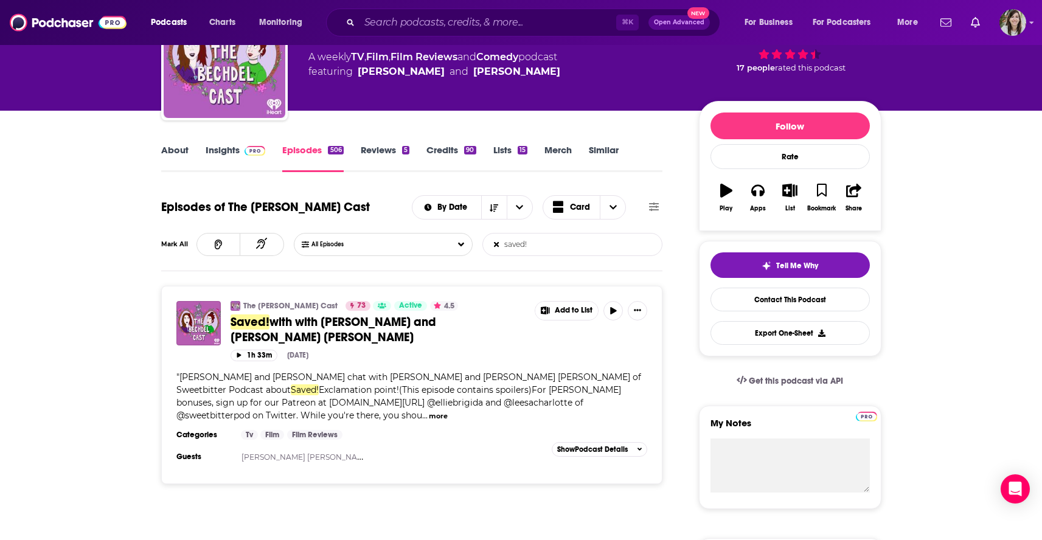
click at [543, 247] on input "saved!" at bounding box center [546, 245] width 127 height 22
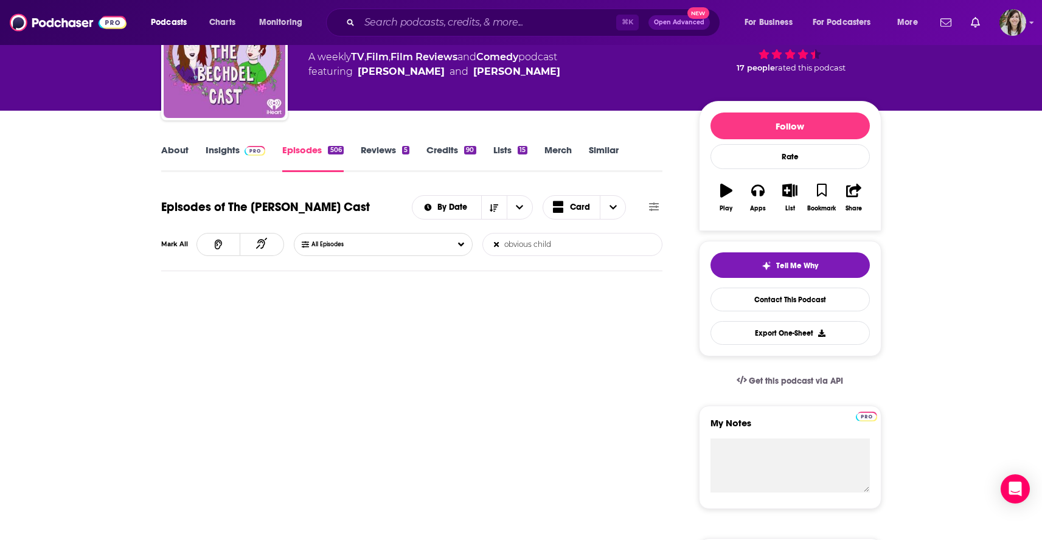
click at [565, 243] on input "obvious child" at bounding box center [546, 245] width 127 height 22
type input "ides of march"
click at [170, 148] on link "About" at bounding box center [174, 158] width 27 height 28
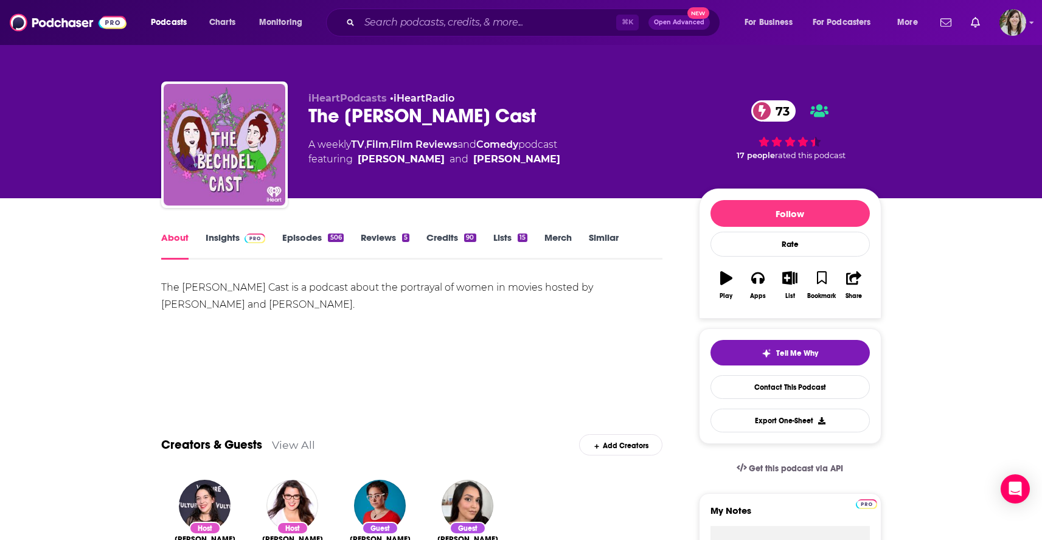
click at [300, 243] on link "Episodes 506" at bounding box center [312, 246] width 61 height 28
click at [311, 242] on link "Episodes 506" at bounding box center [312, 246] width 61 height 28
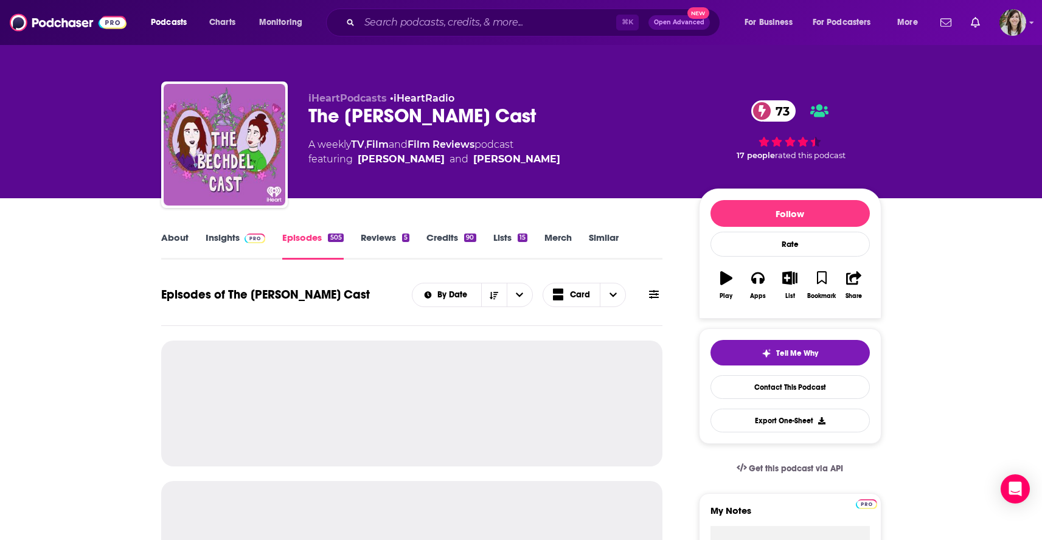
click at [662, 294] on button at bounding box center [653, 294] width 17 height 13
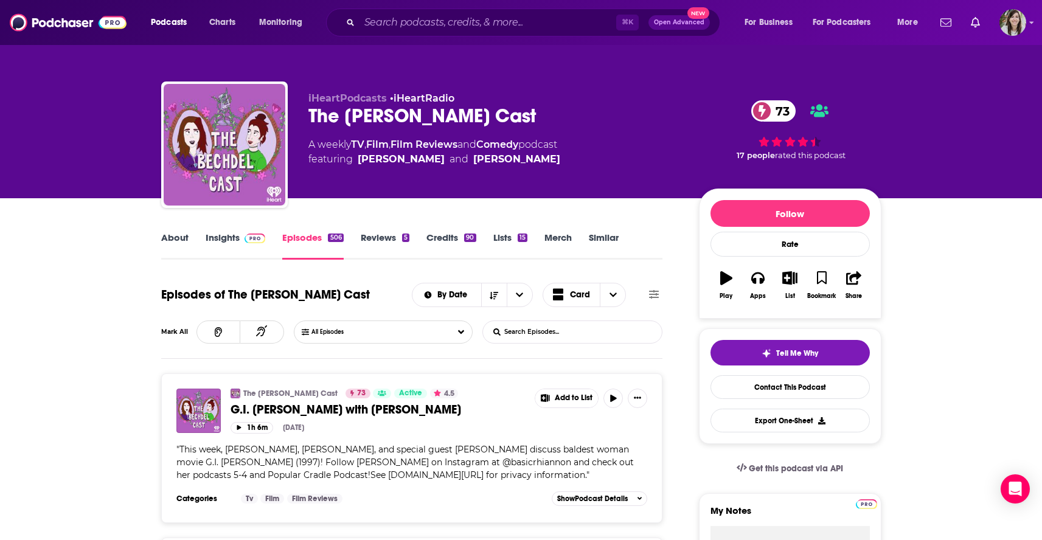
click at [604, 333] on input "List Search Input" at bounding box center [546, 332] width 127 height 22
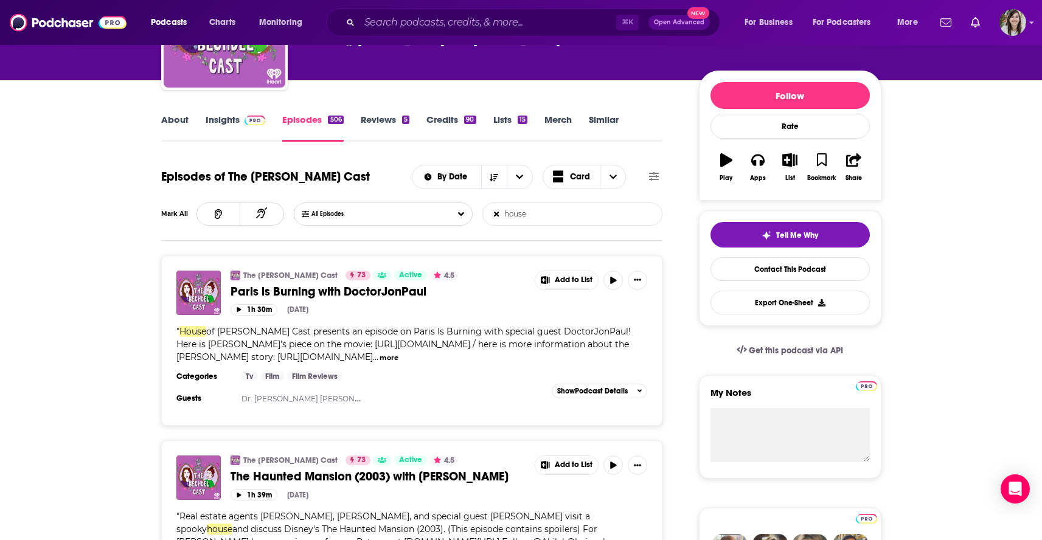
scroll to position [24, 0]
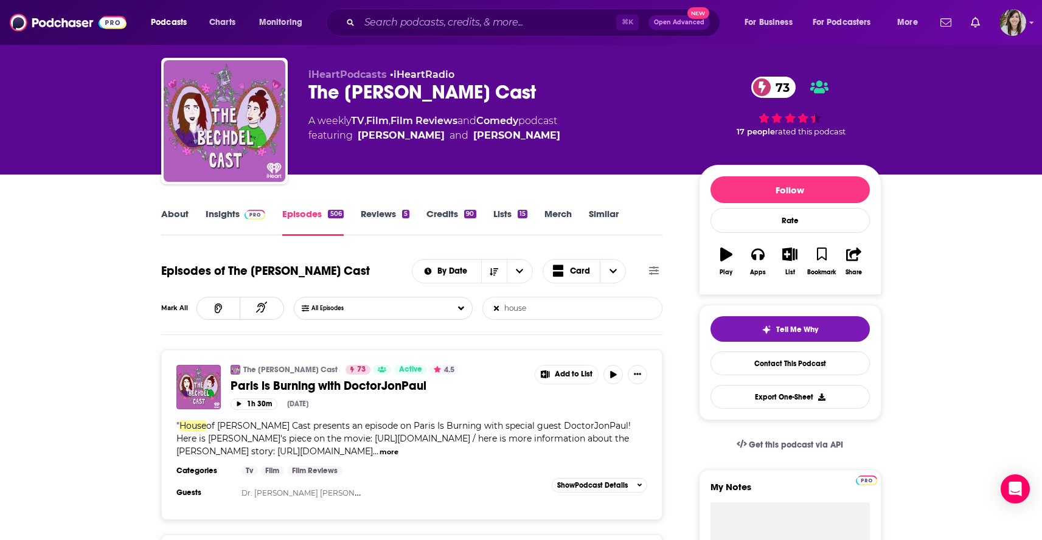
click at [523, 311] on input "house" at bounding box center [546, 308] width 127 height 22
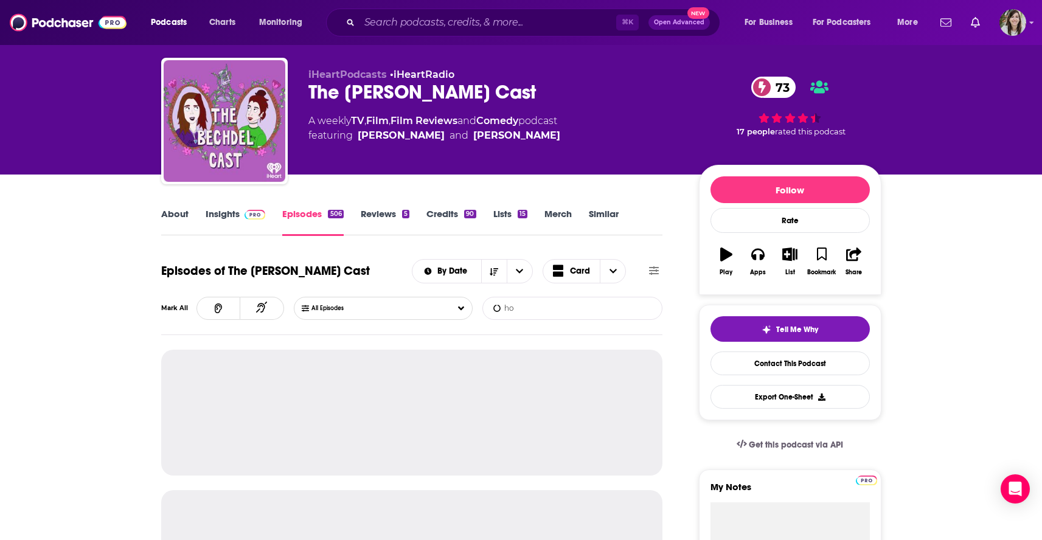
type input "h"
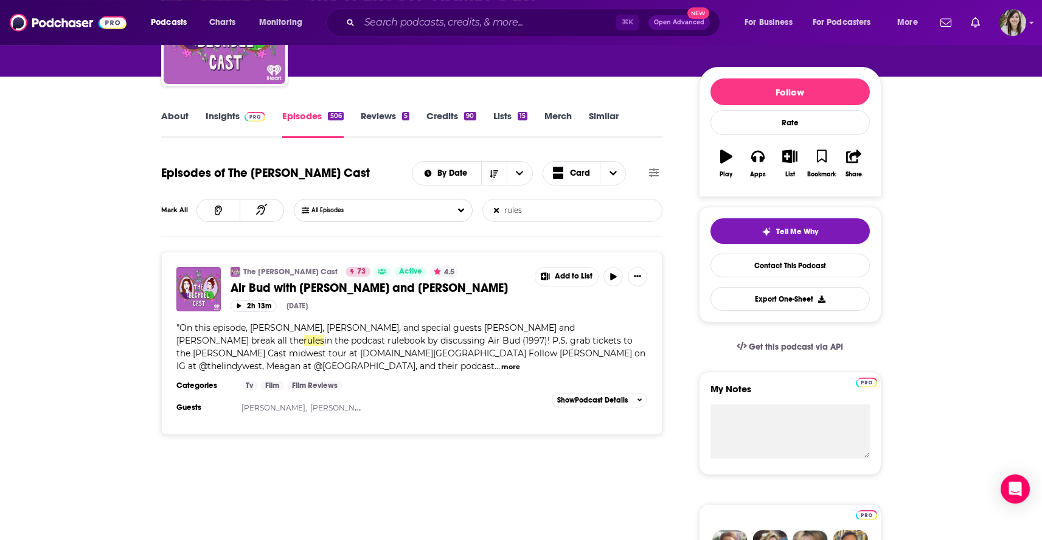
scroll to position [0, 0]
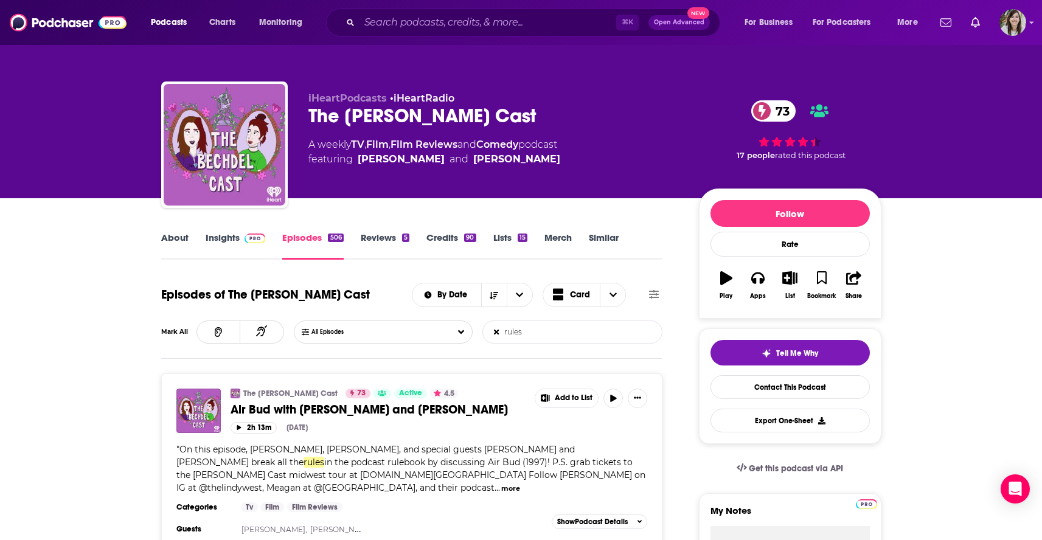
click at [515, 335] on input "rules" at bounding box center [546, 332] width 127 height 22
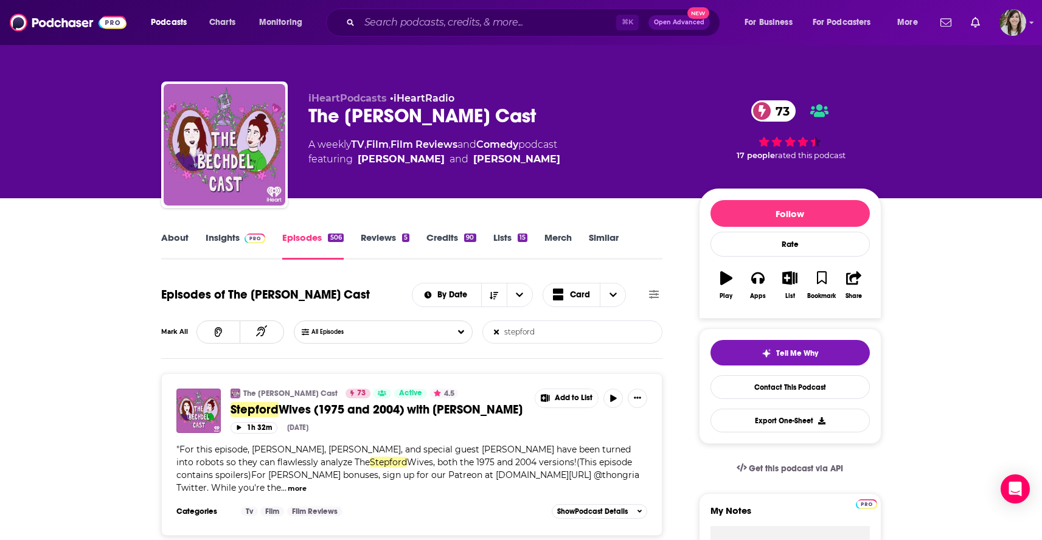
click at [561, 330] on input "stepford" at bounding box center [546, 332] width 127 height 22
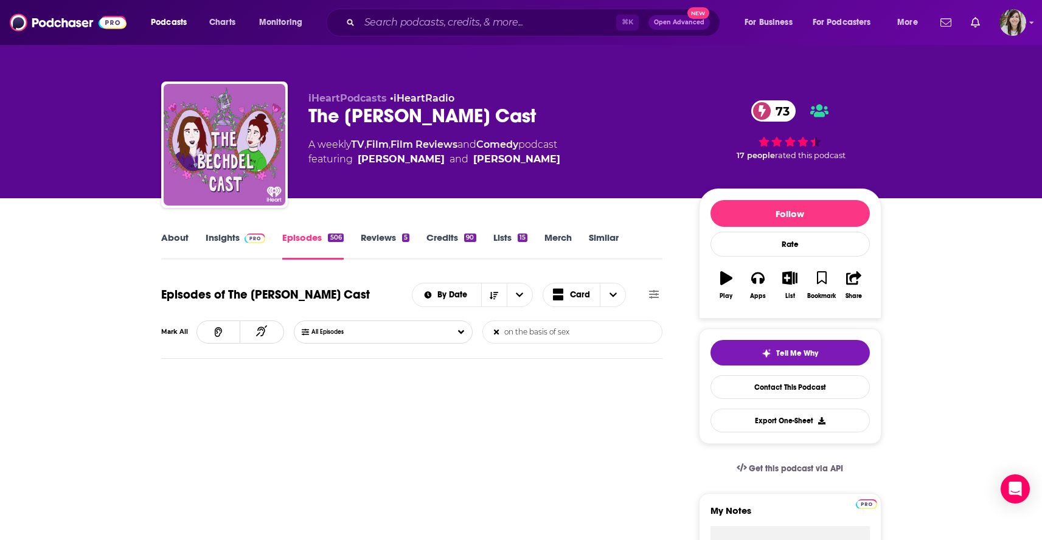
click at [518, 332] on input "on the basis of sex" at bounding box center [546, 332] width 127 height 22
type input "b"
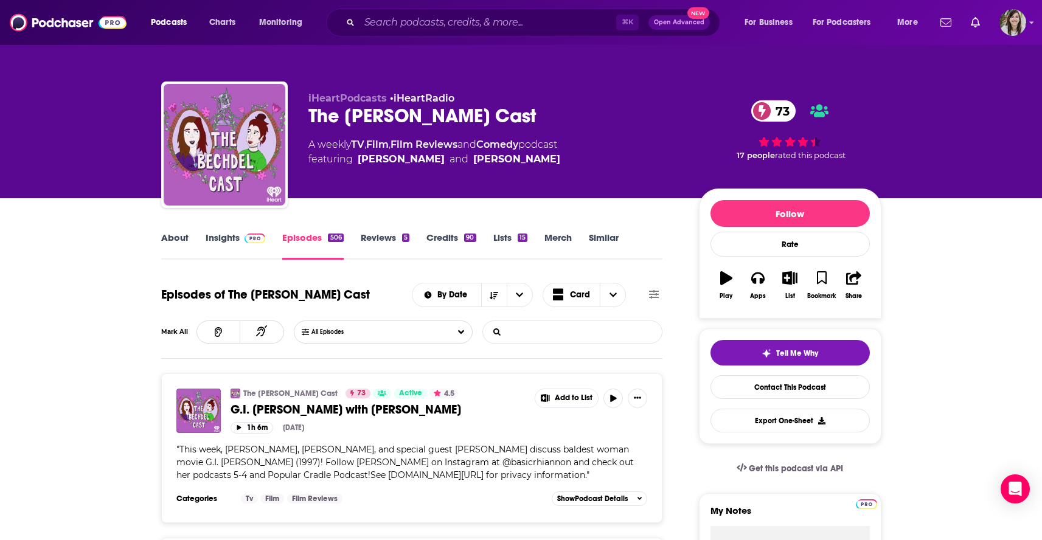
click at [525, 329] on input "List Search Input" at bounding box center [546, 332] width 127 height 22
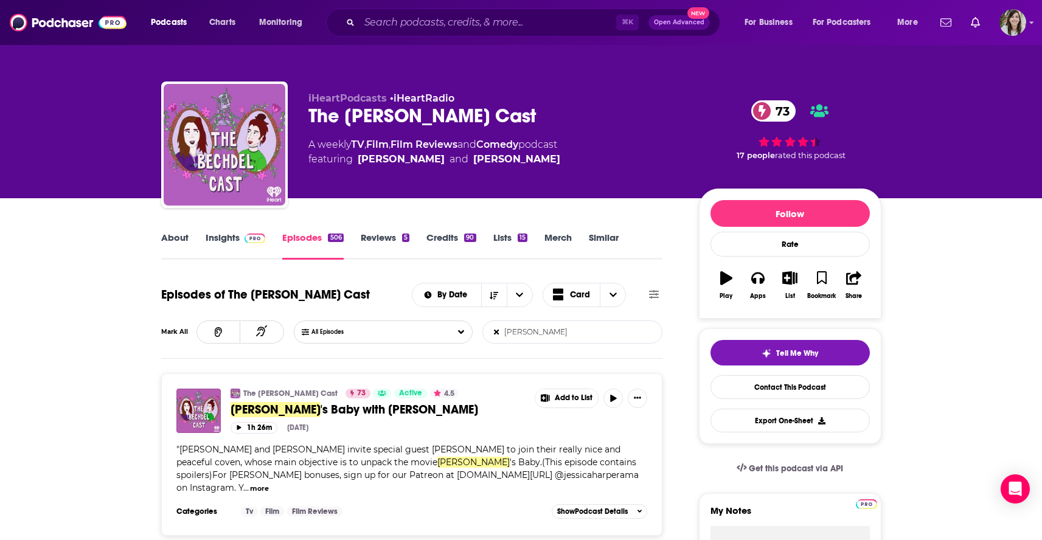
type input "rosemary"
click at [181, 245] on link "About" at bounding box center [174, 246] width 27 height 28
